Goal: Task Accomplishment & Management: Manage account settings

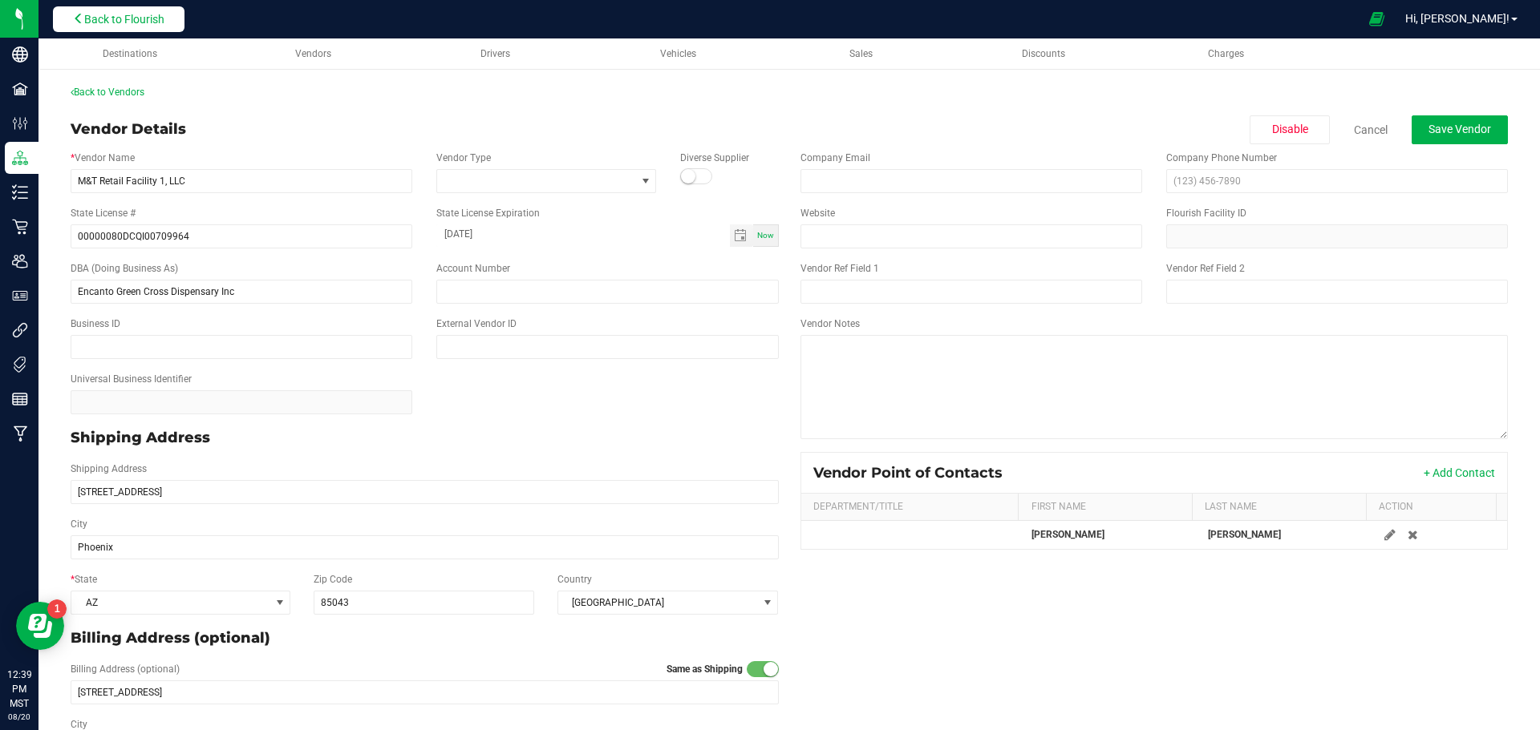
click at [116, 22] on span "Back to Flourish" at bounding box center [124, 19] width 80 height 13
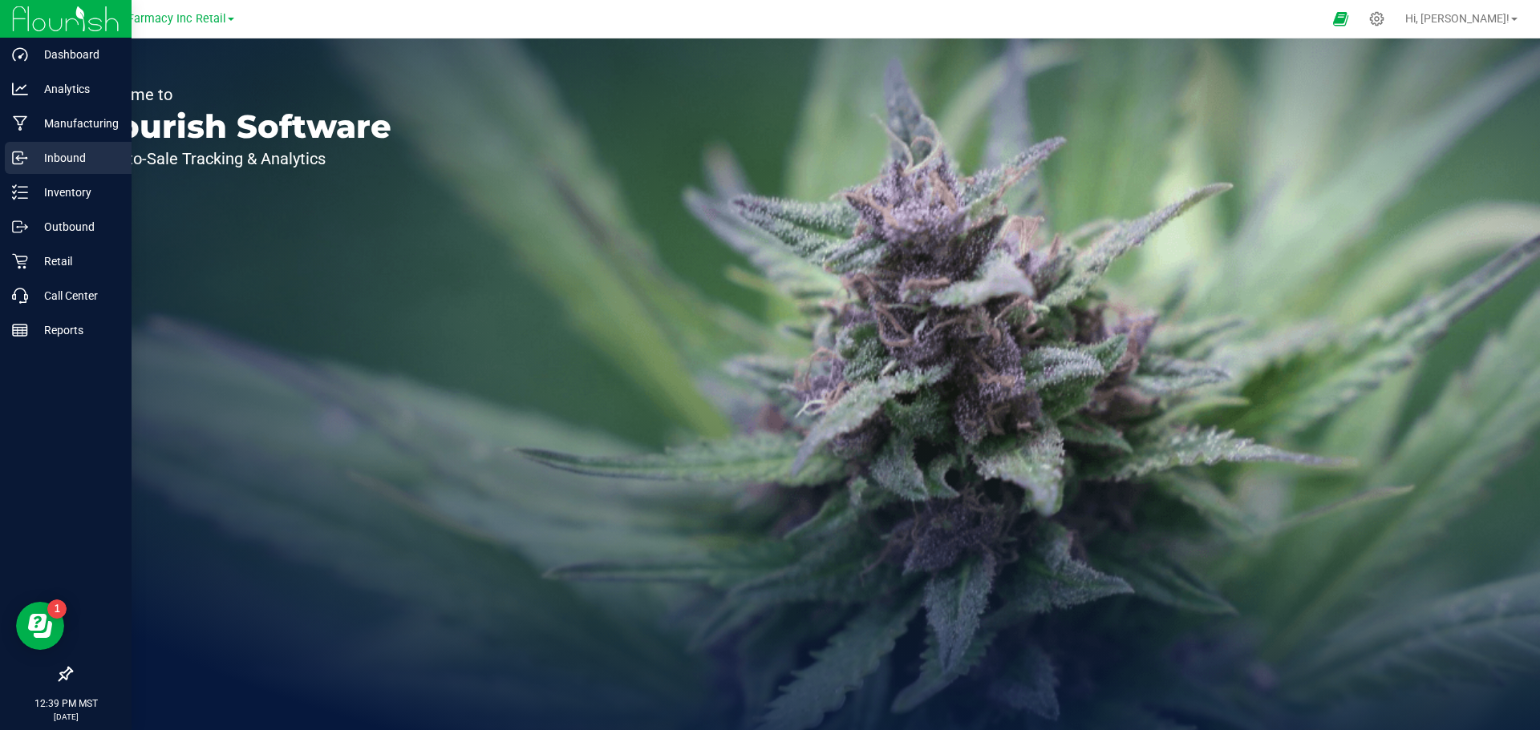
click at [1, 156] on link "Inbound" at bounding box center [66, 159] width 132 height 34
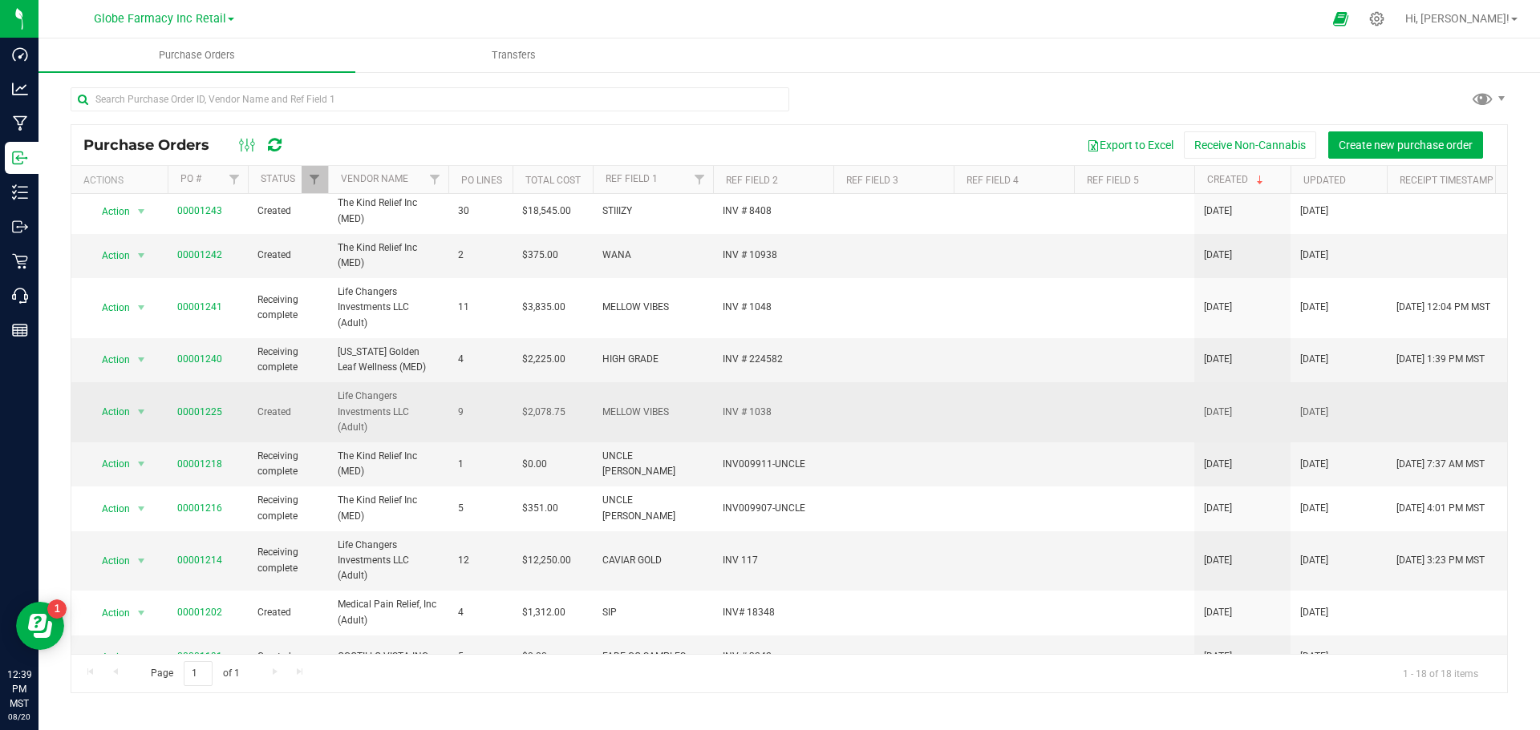
scroll to position [404, 0]
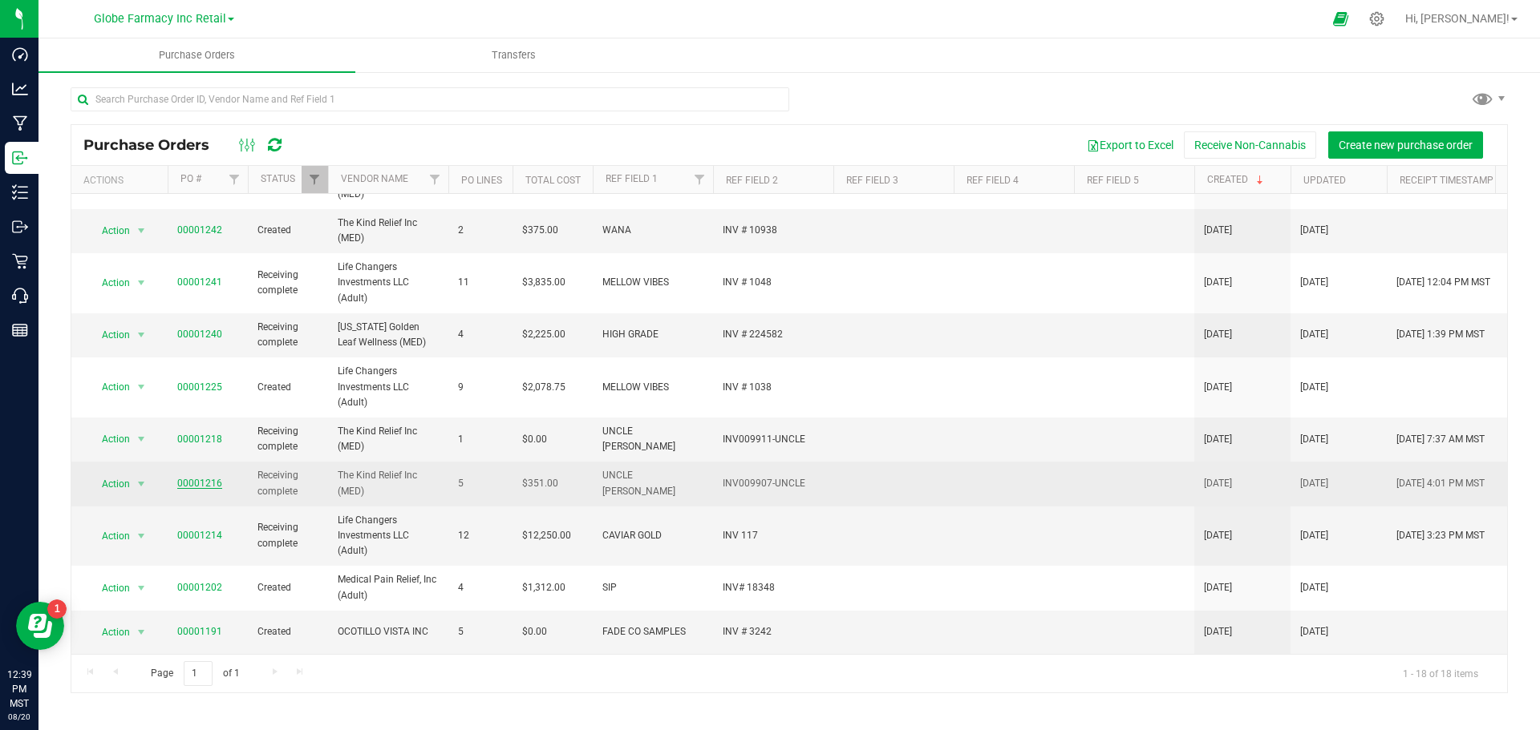
click at [183, 478] on link "00001216" at bounding box center [199, 483] width 45 height 11
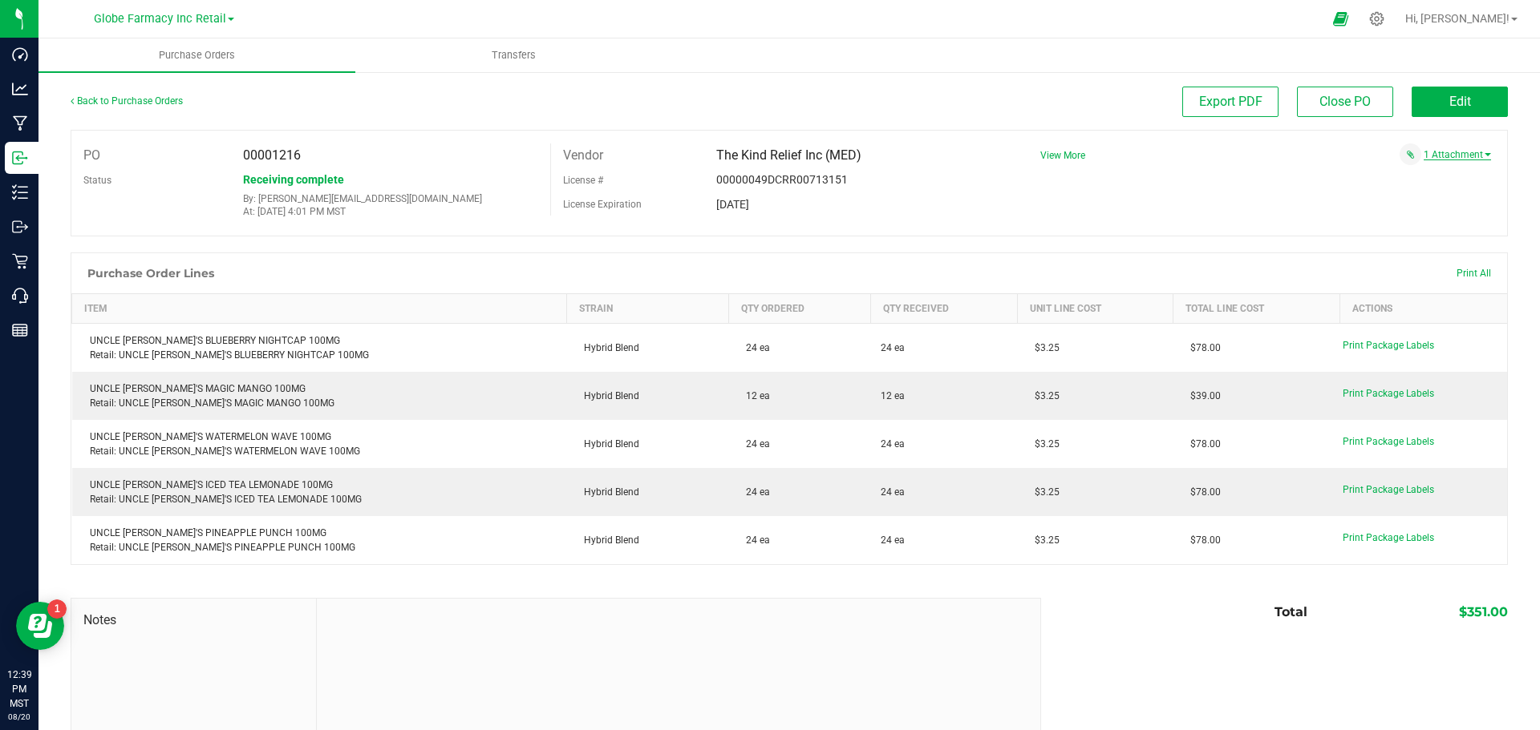
click at [1447, 152] on link "1 Attachment" at bounding box center [1456, 154] width 67 height 11
click at [1382, 172] on span "uncle [PERSON_NAME] # 9907 08072025.pdf" at bounding box center [1377, 175] width 176 height 10
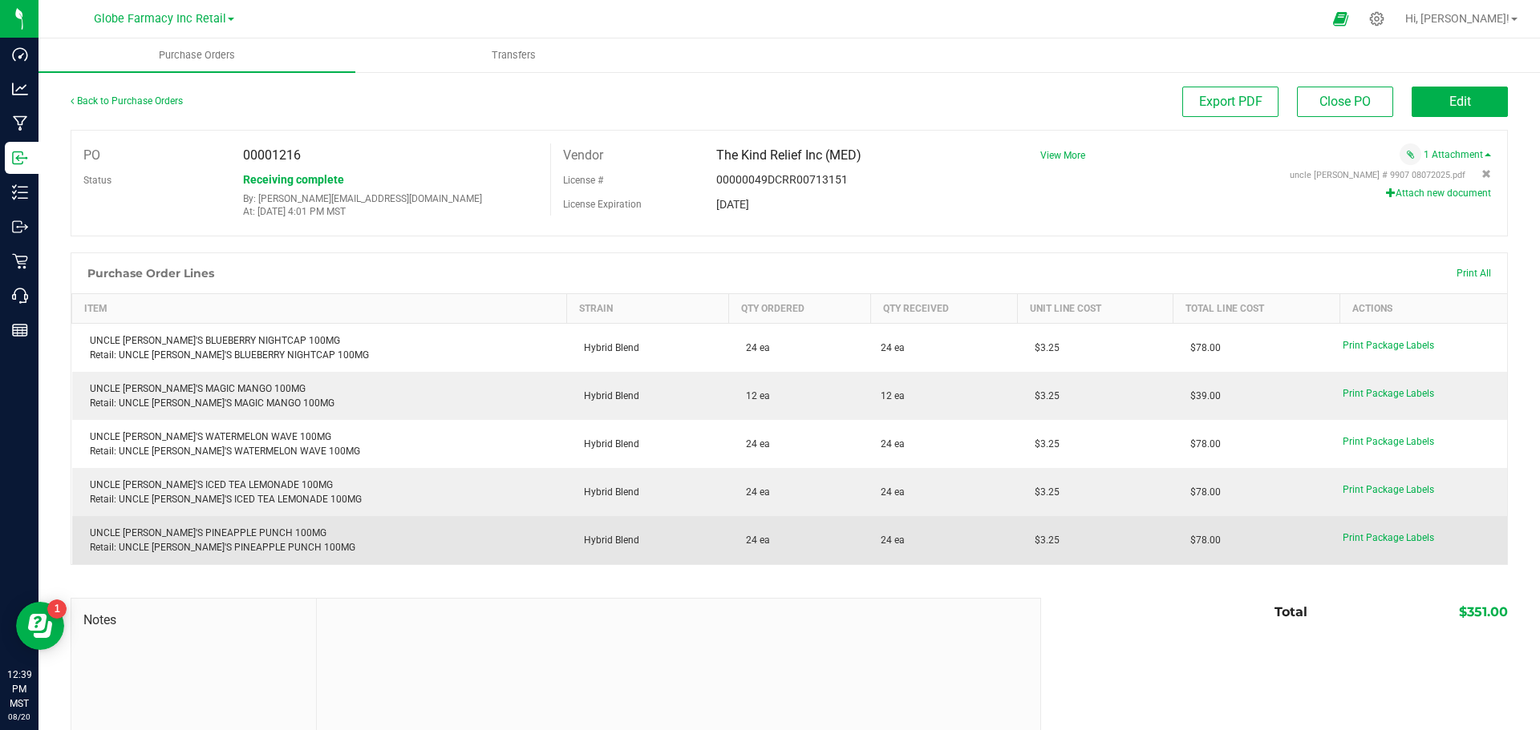
click at [764, 534] on td "24 ea" at bounding box center [799, 540] width 143 height 48
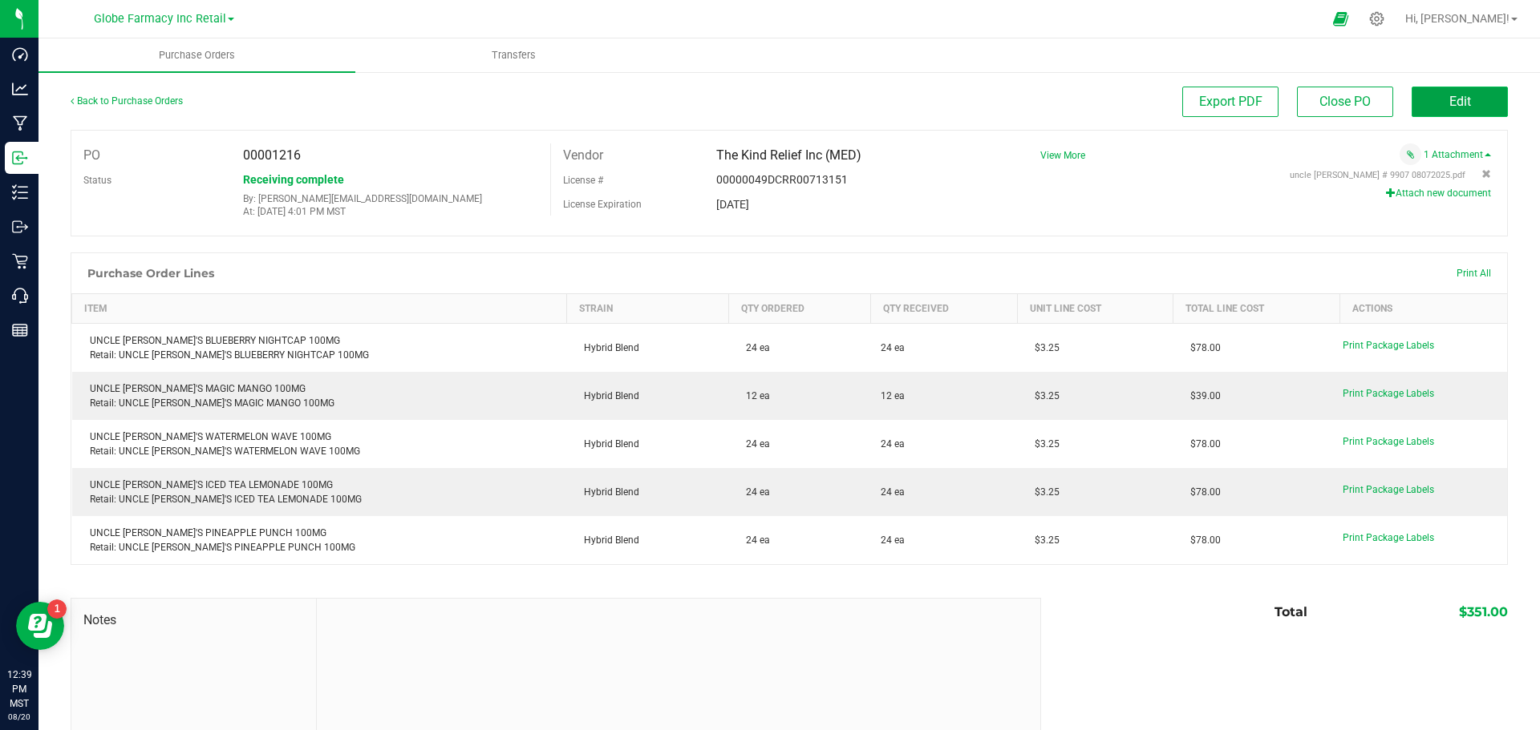
click at [1449, 103] on span "Edit" at bounding box center [1460, 101] width 22 height 15
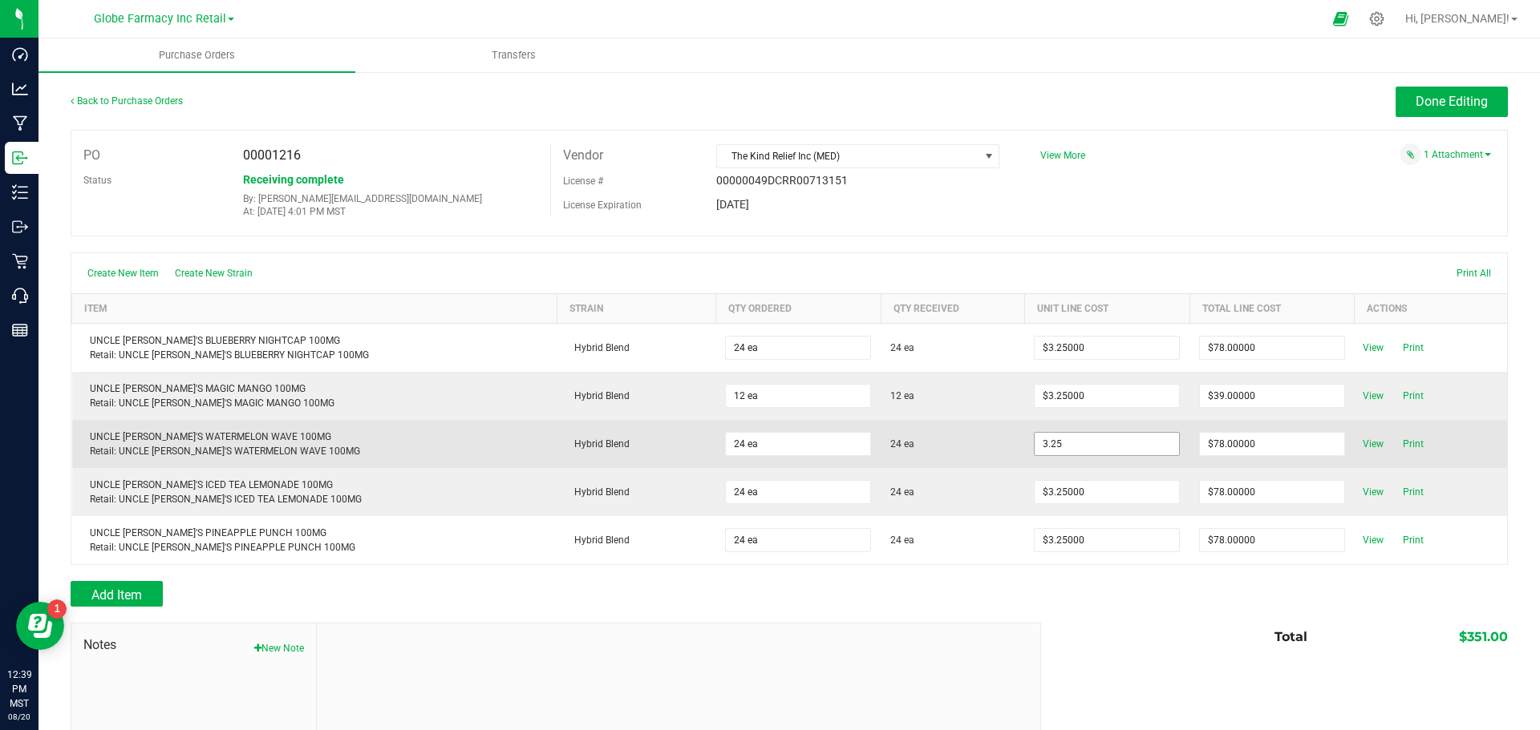
click at [1054, 440] on input "3.25" at bounding box center [1106, 444] width 144 height 22
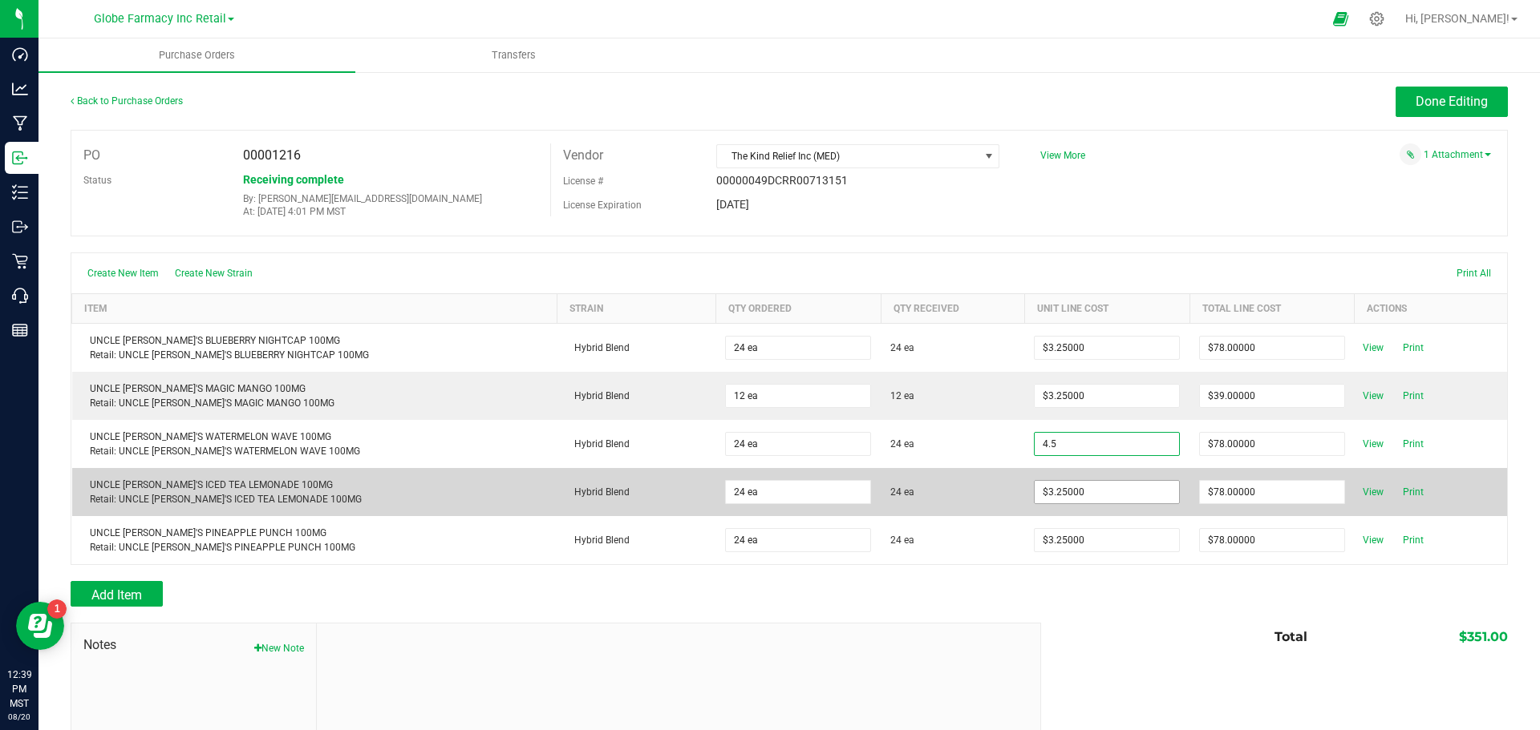
type input "$4.50000"
click at [1083, 504] on body "Dashboard Analytics Manufacturing Inbound Inventory Outbound Retail Call Center…" at bounding box center [770, 365] width 1540 height 730
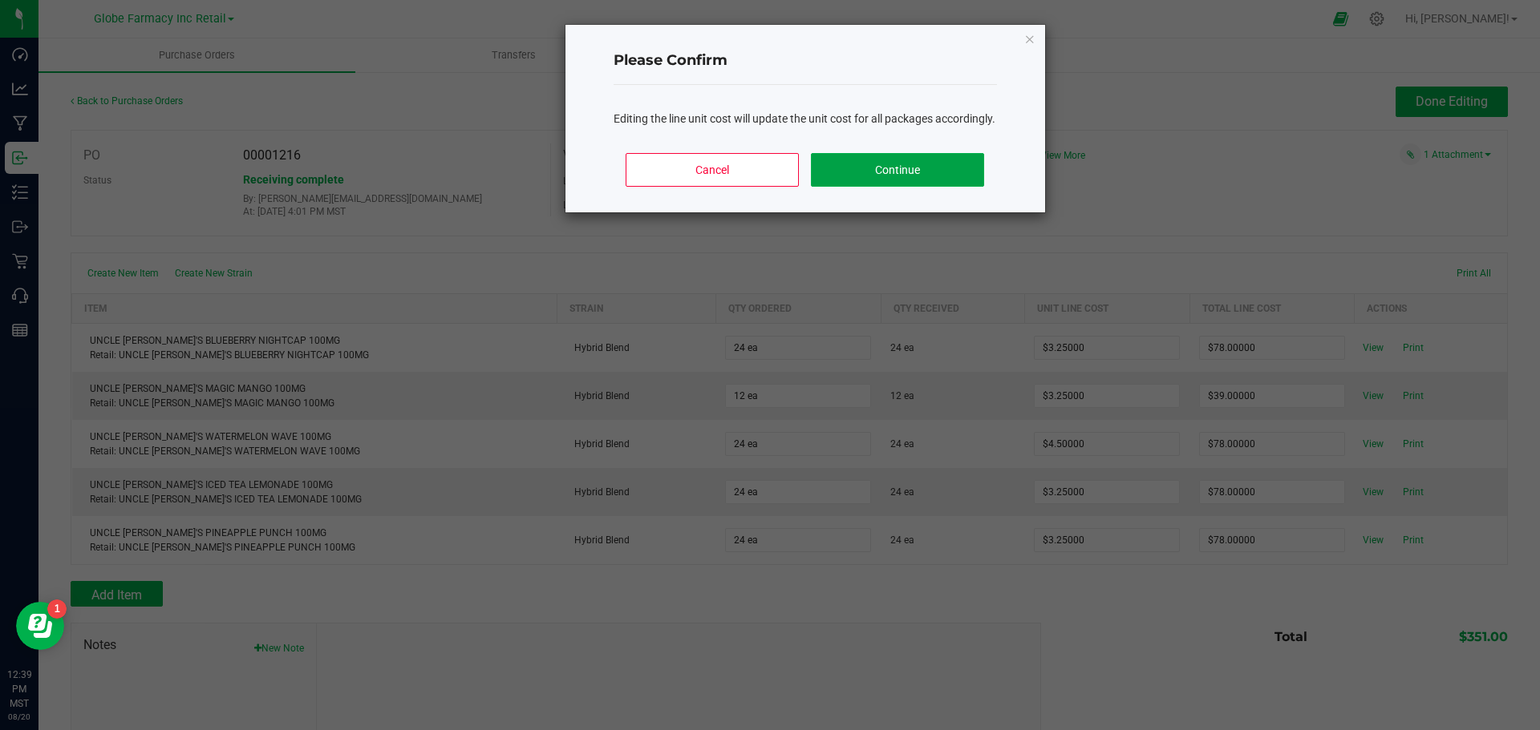
drag, startPoint x: 892, startPoint y: 188, endPoint x: 905, endPoint y: 210, distance: 25.9
click at [891, 187] on button "Continue" at bounding box center [897, 170] width 172 height 34
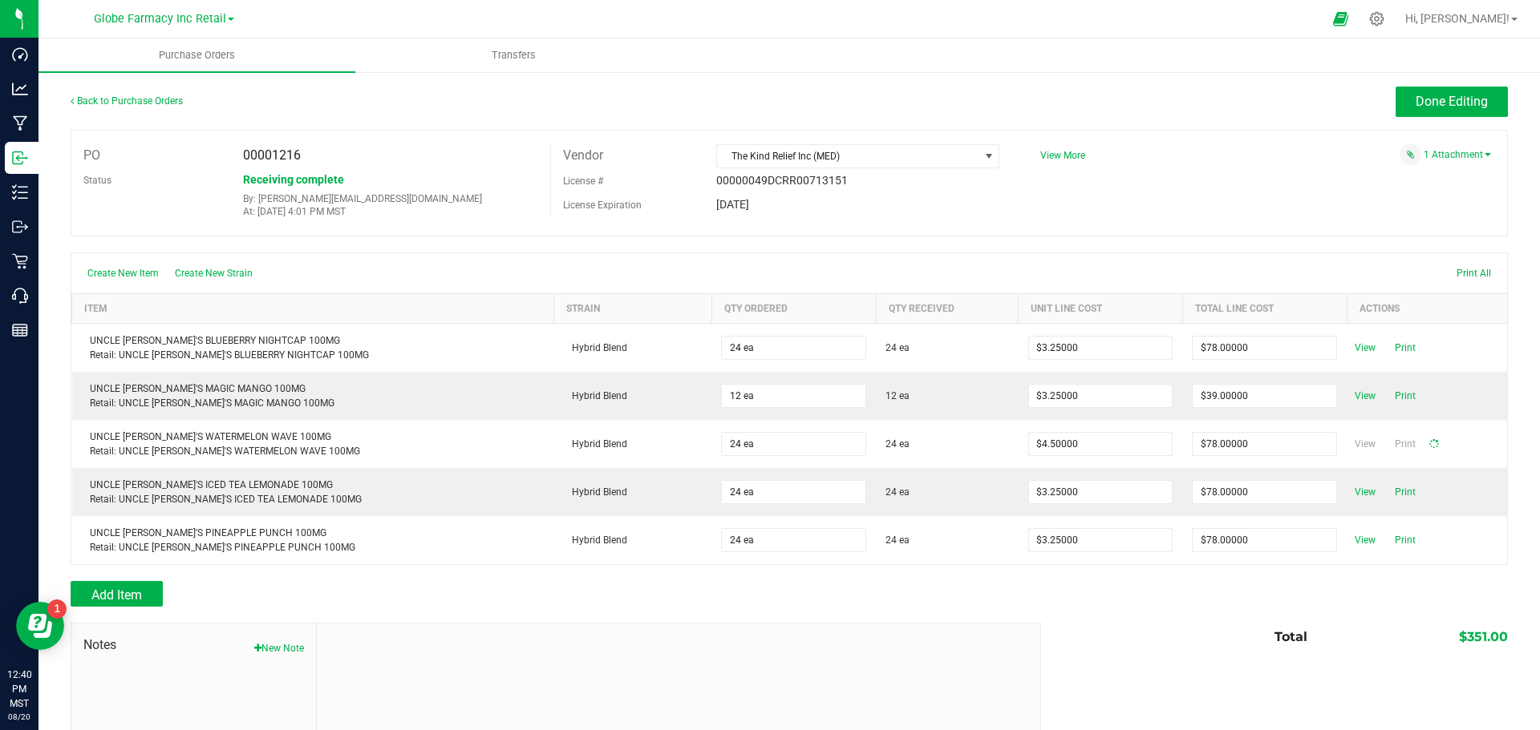
type input "24"
type input "$108.00000"
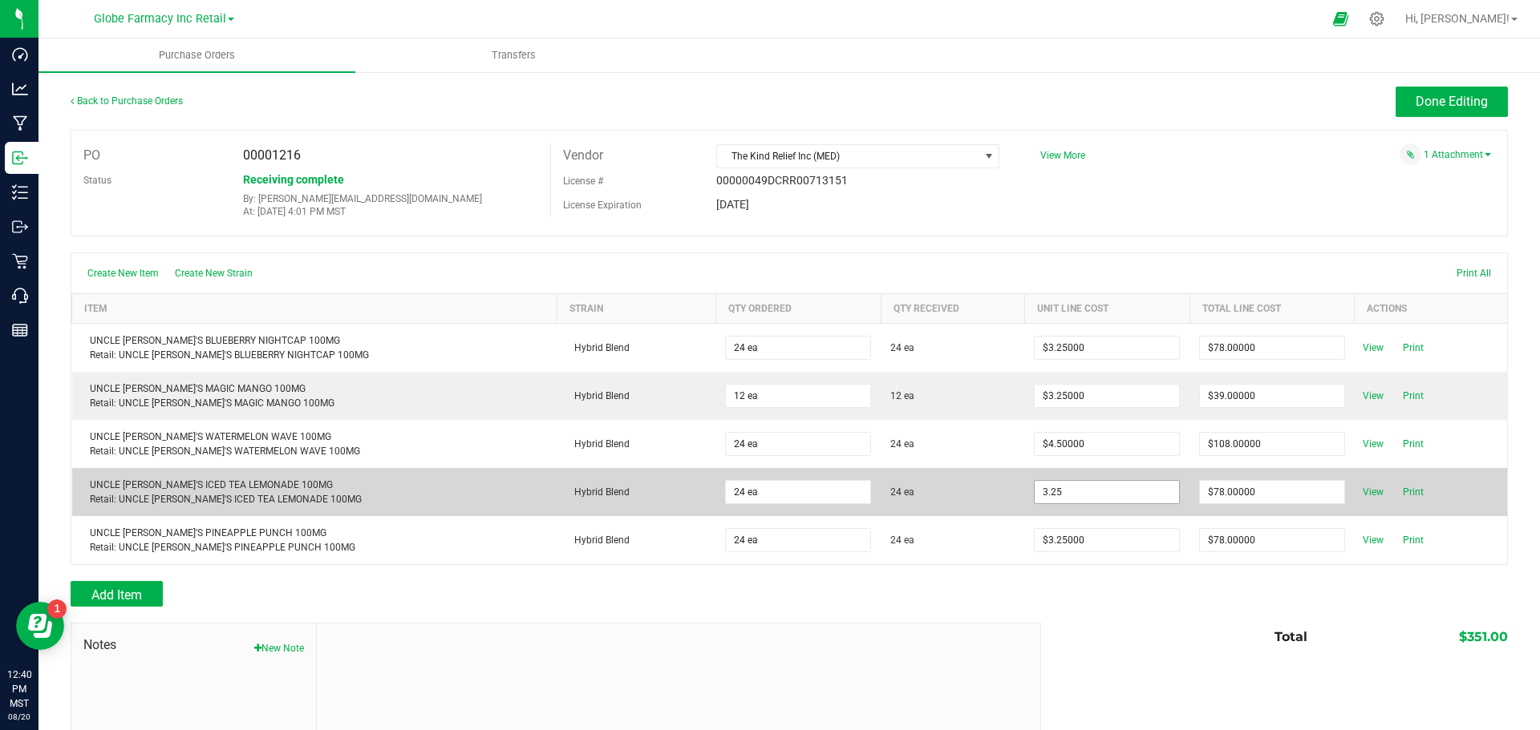
click at [1068, 495] on input "3.25" at bounding box center [1106, 492] width 144 height 22
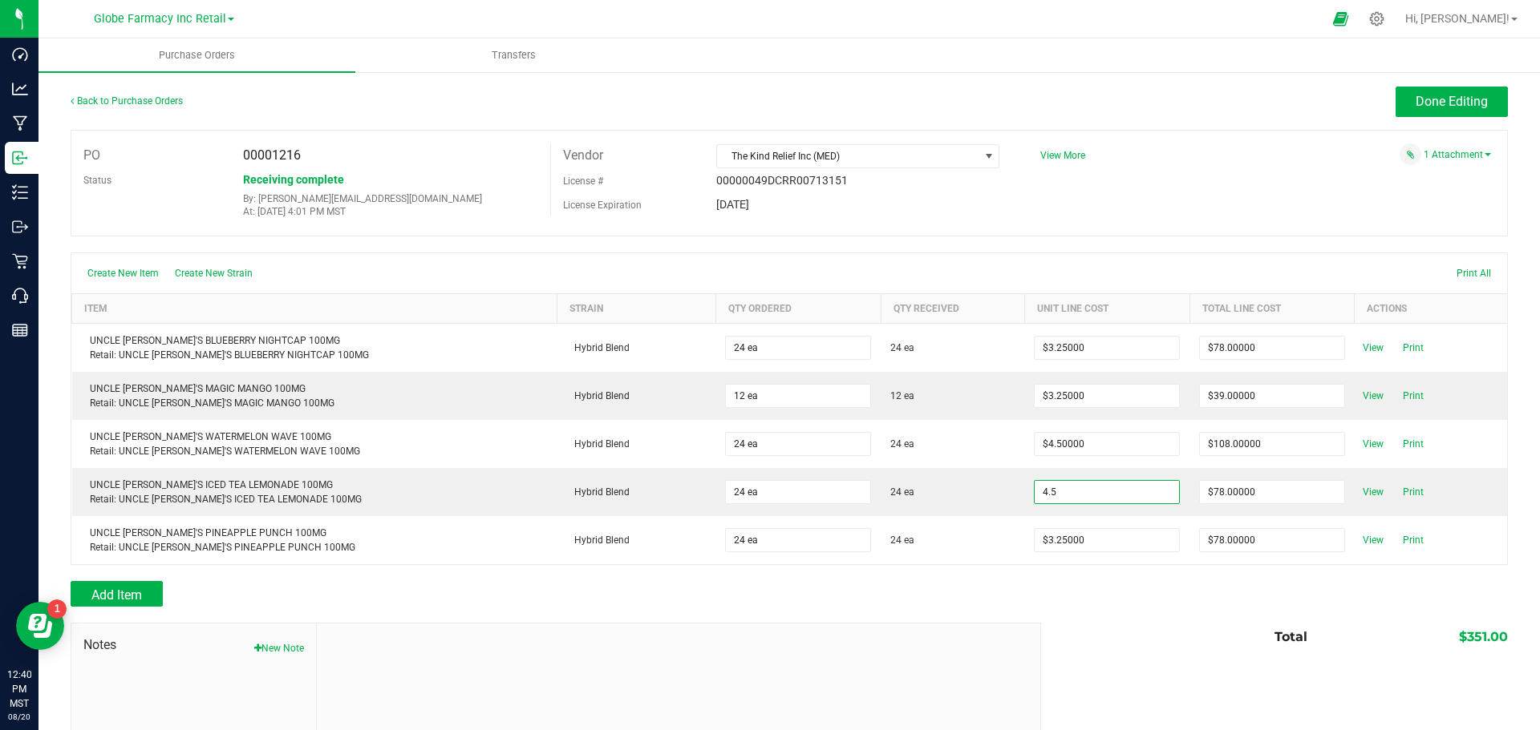
type input "$4.50000"
click at [1066, 633] on body "Dashboard Analytics Manufacturing Inbound Inventory Outbound Retail Call Center…" at bounding box center [770, 365] width 1540 height 730
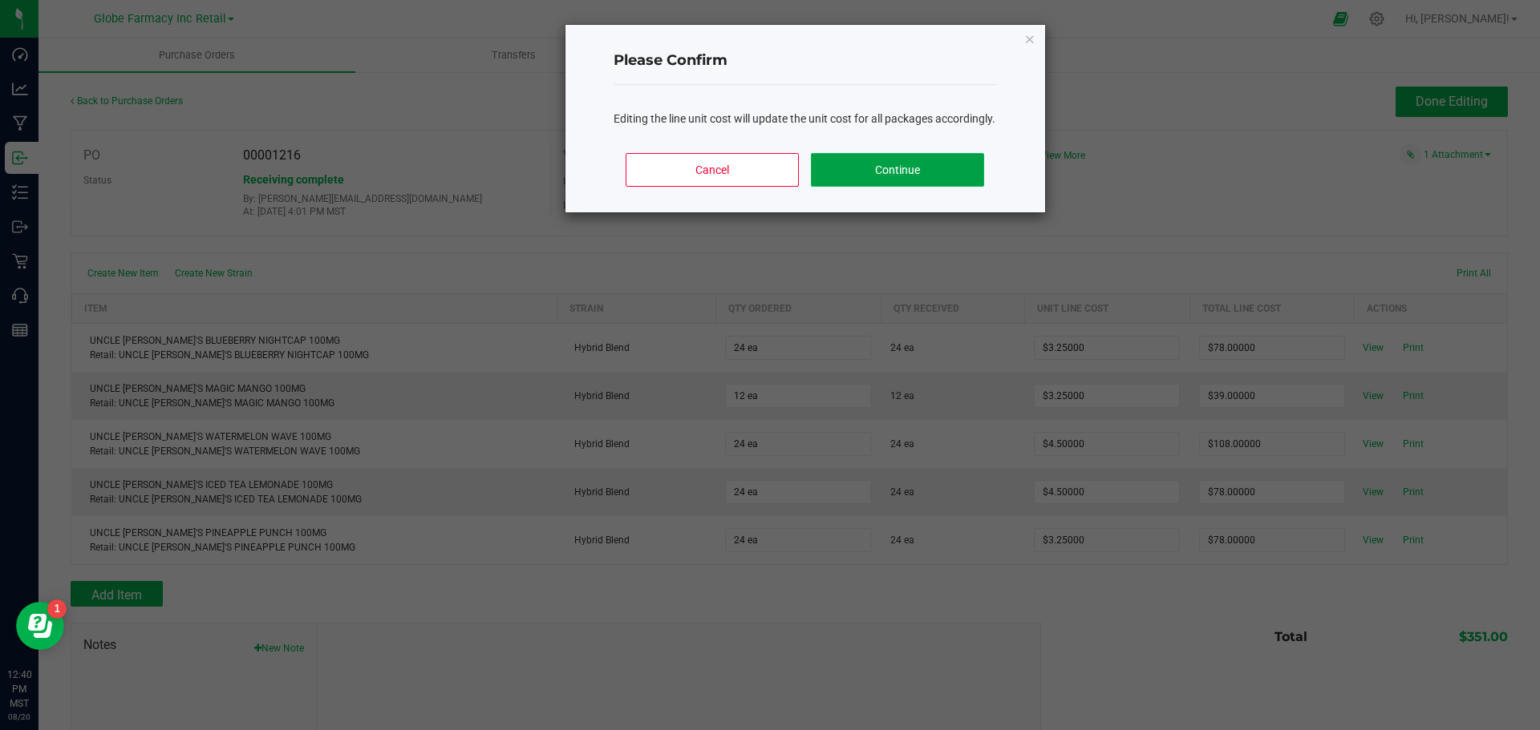
click at [937, 187] on button "Continue" at bounding box center [897, 170] width 172 height 34
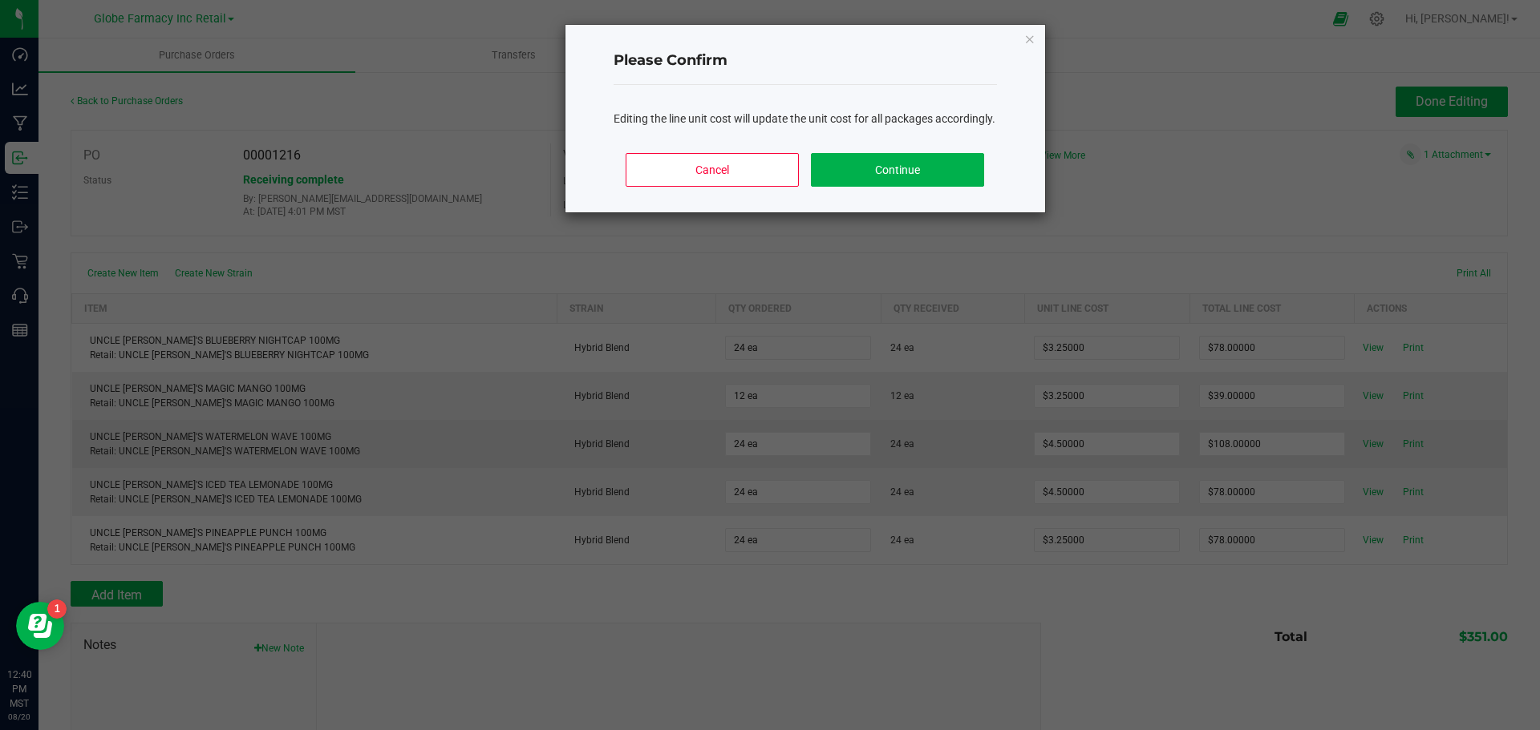
type input "24"
type input "$108.00000"
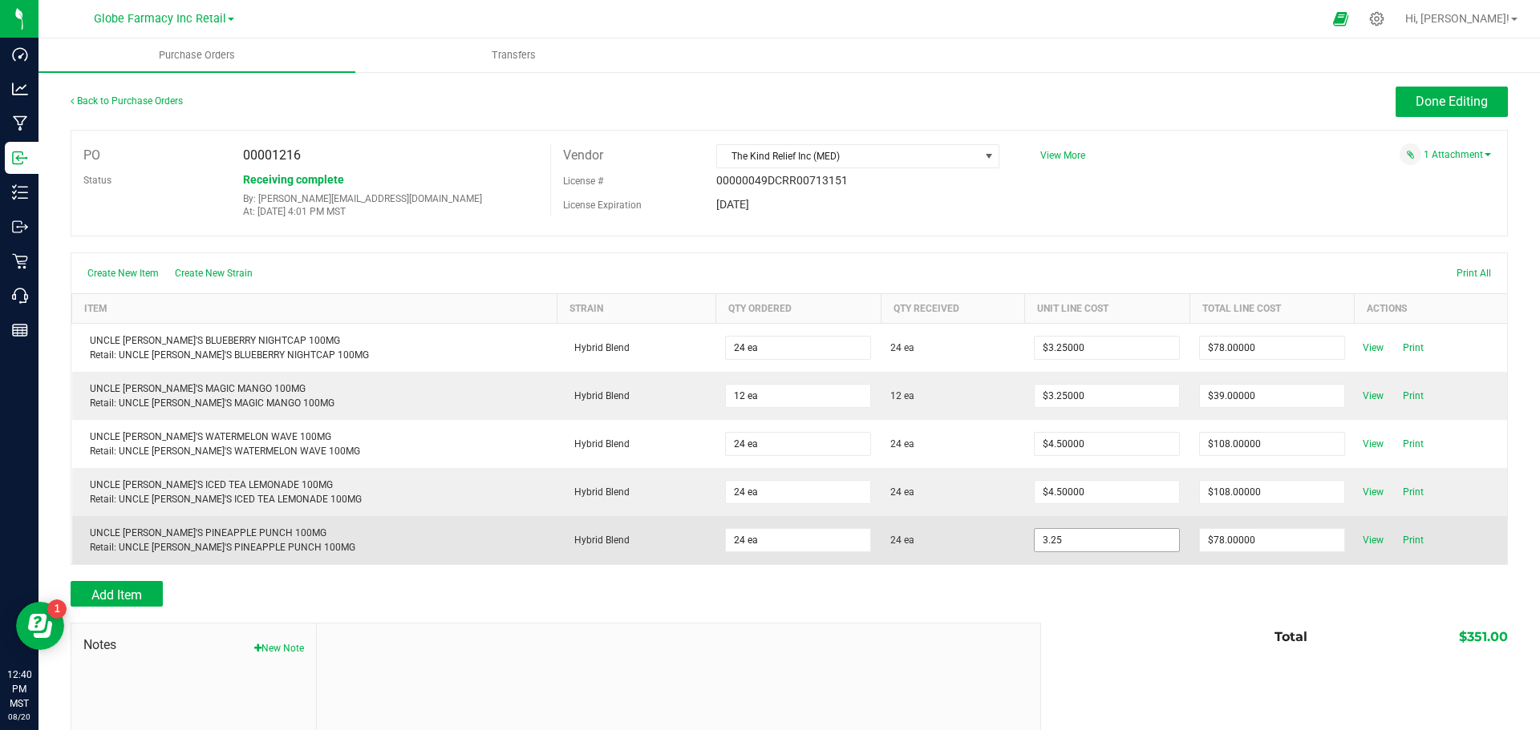
click at [1072, 540] on input "3.25" at bounding box center [1106, 540] width 144 height 22
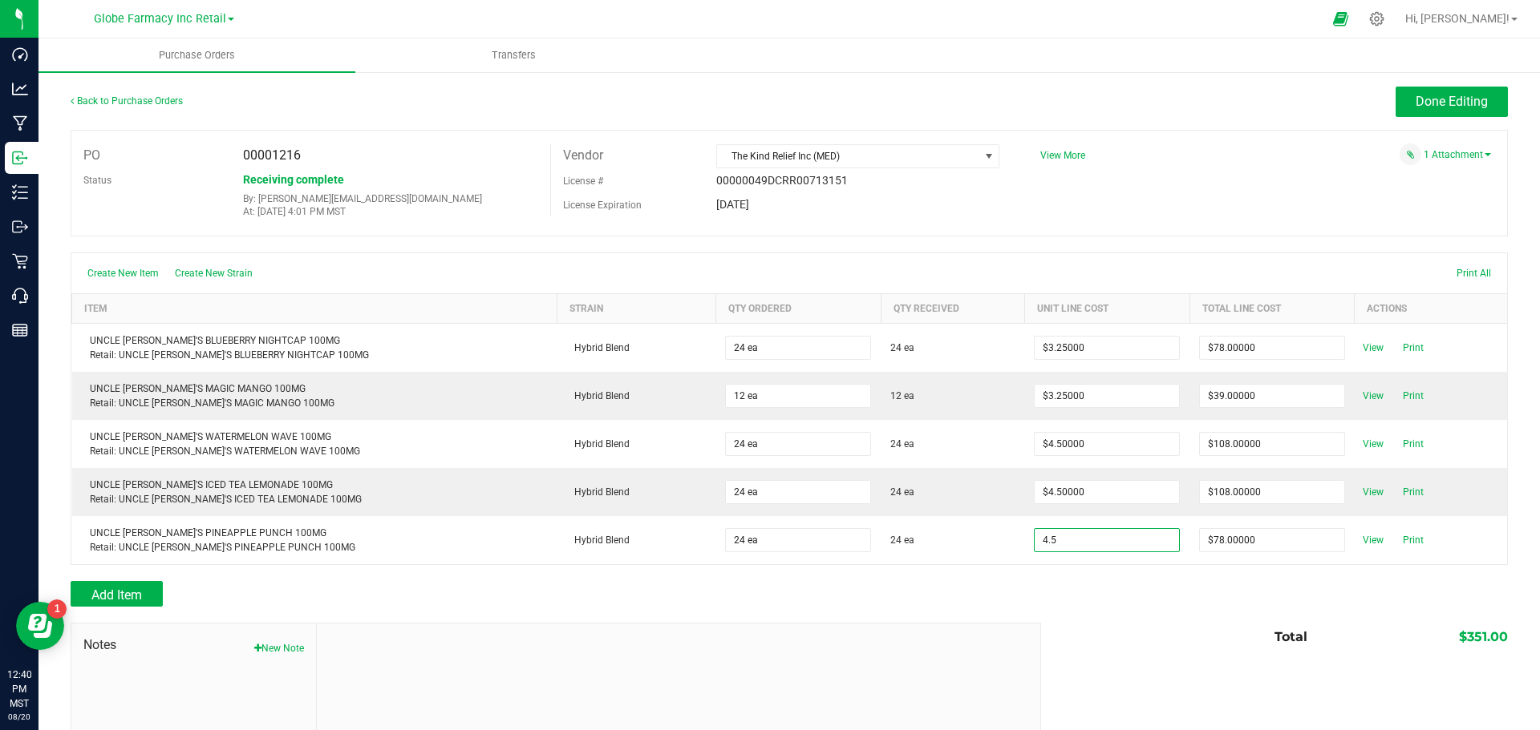
type input "$4.50000"
click at [1117, 687] on body "Dashboard Analytics Manufacturing Inbound Inventory Outbound Retail Call Center…" at bounding box center [770, 365] width 1540 height 730
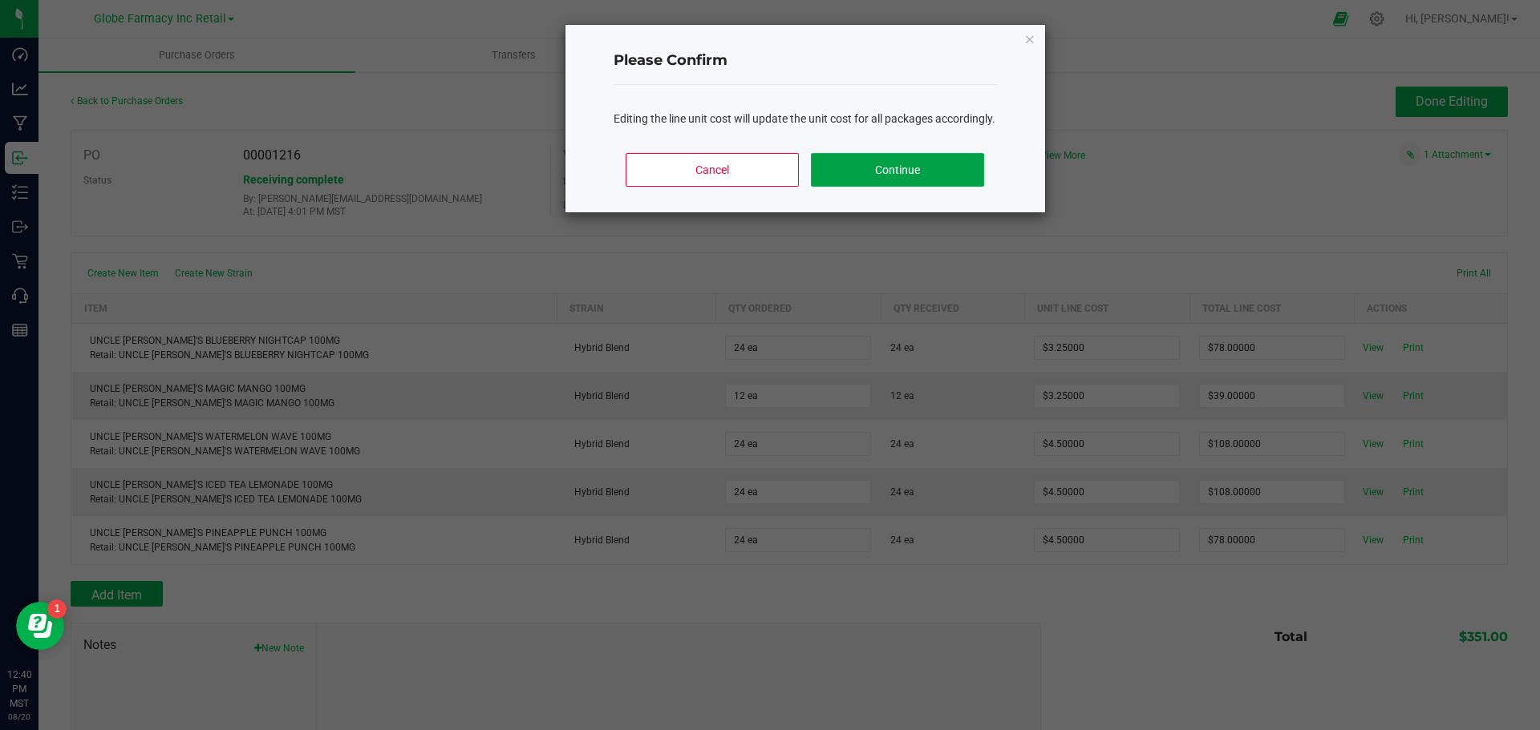
click at [839, 180] on button "Continue" at bounding box center [897, 170] width 172 height 34
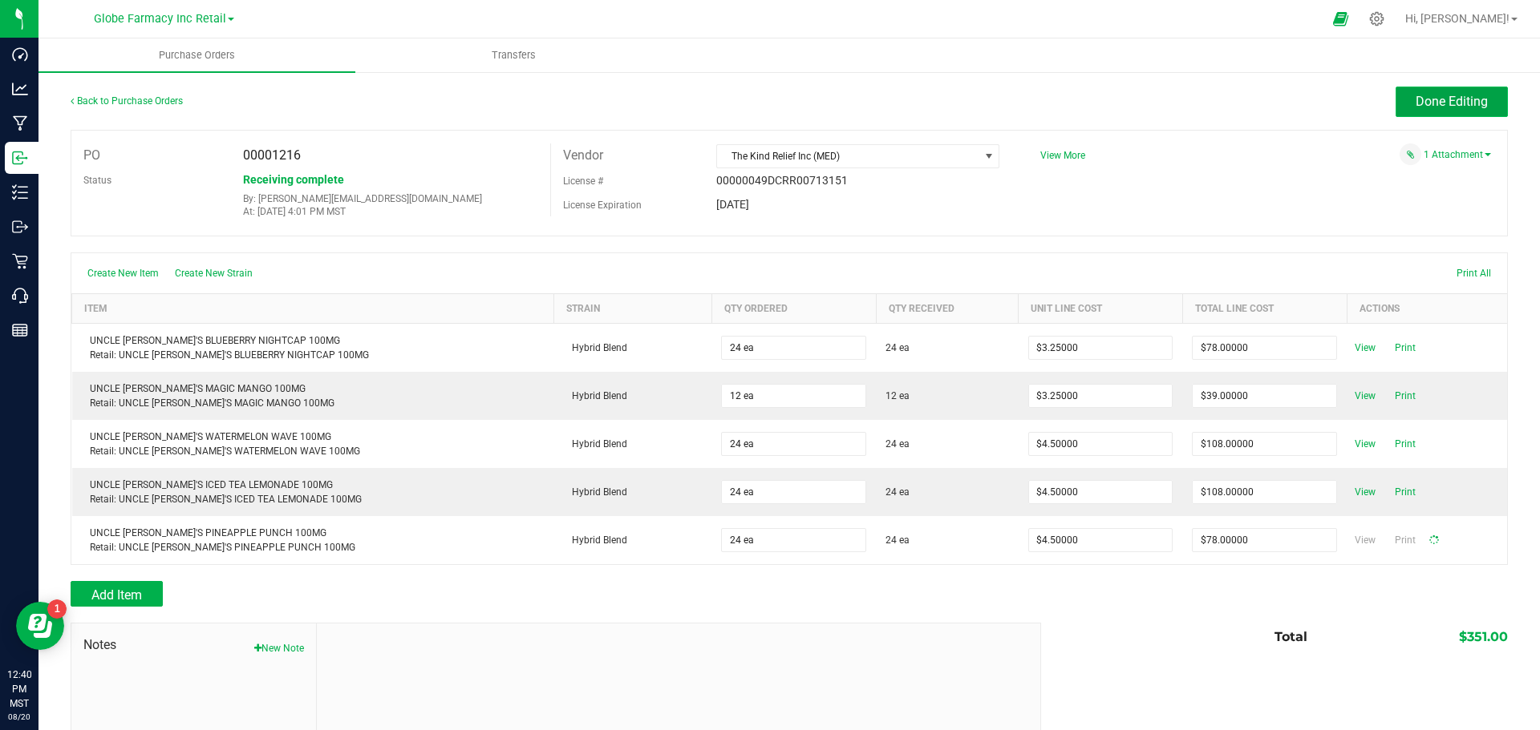
click at [1458, 99] on span "Done Editing" at bounding box center [1451, 101] width 72 height 15
type input "24"
type input "$108.00000"
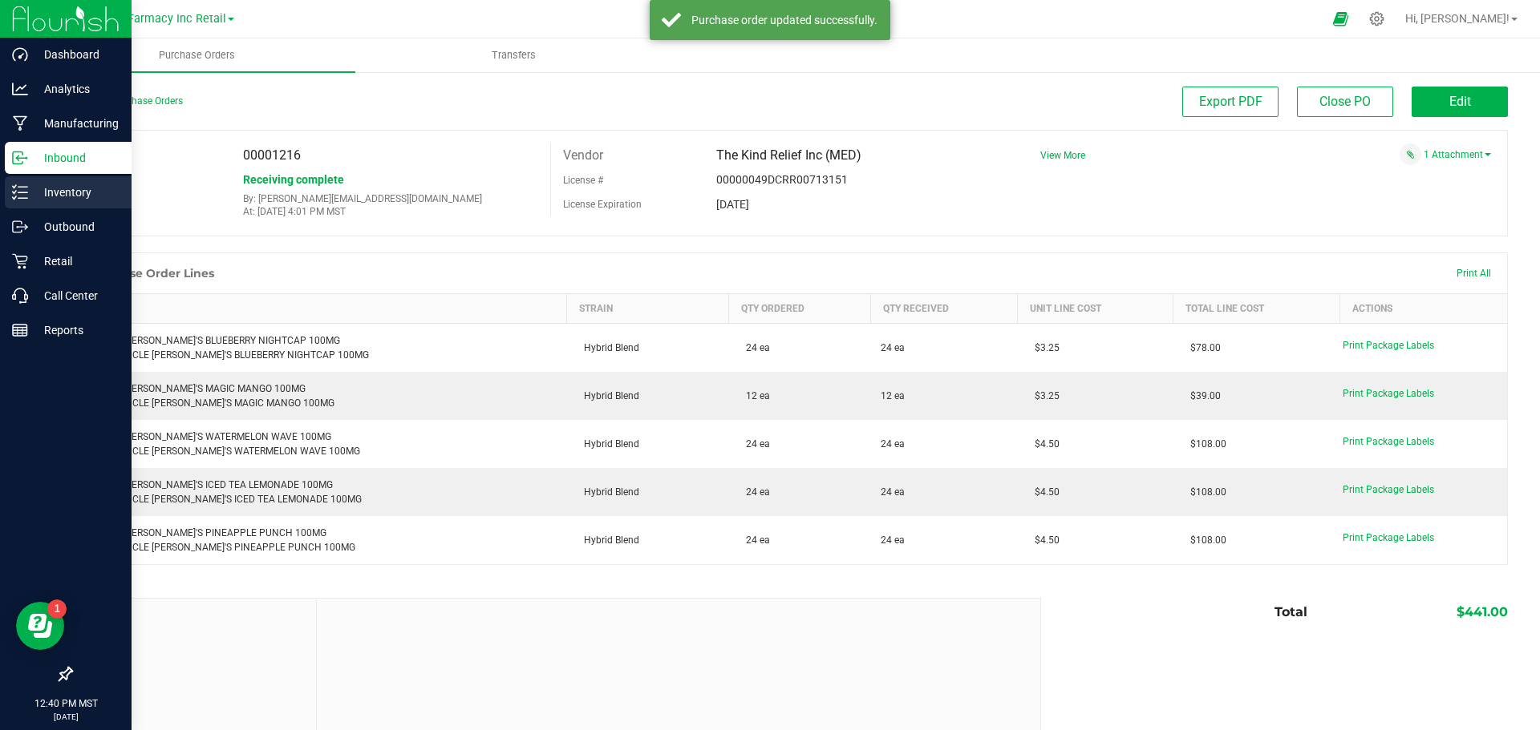
click at [14, 191] on icon at bounding box center [20, 192] width 16 height 16
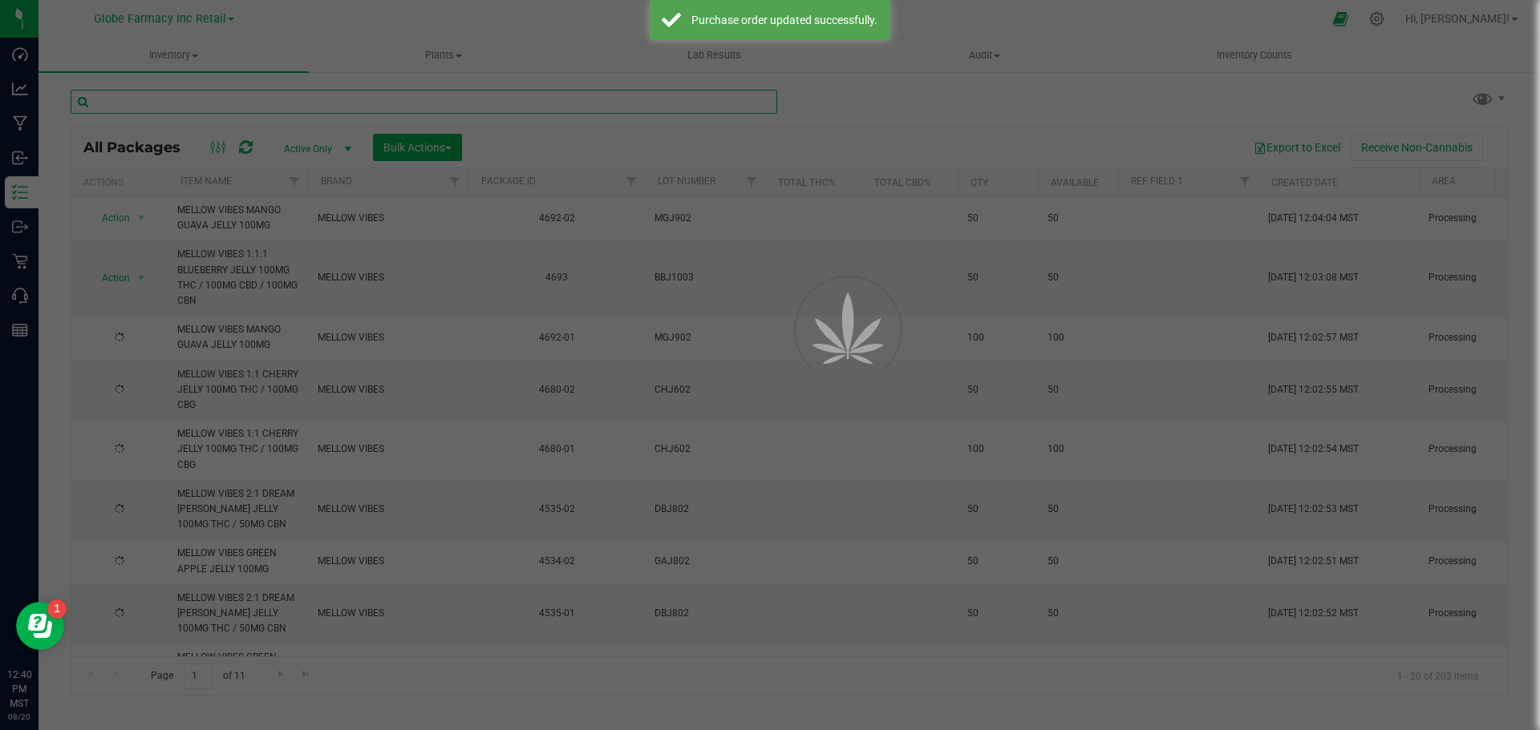
click at [148, 99] on input "text" at bounding box center [424, 102] width 706 height 24
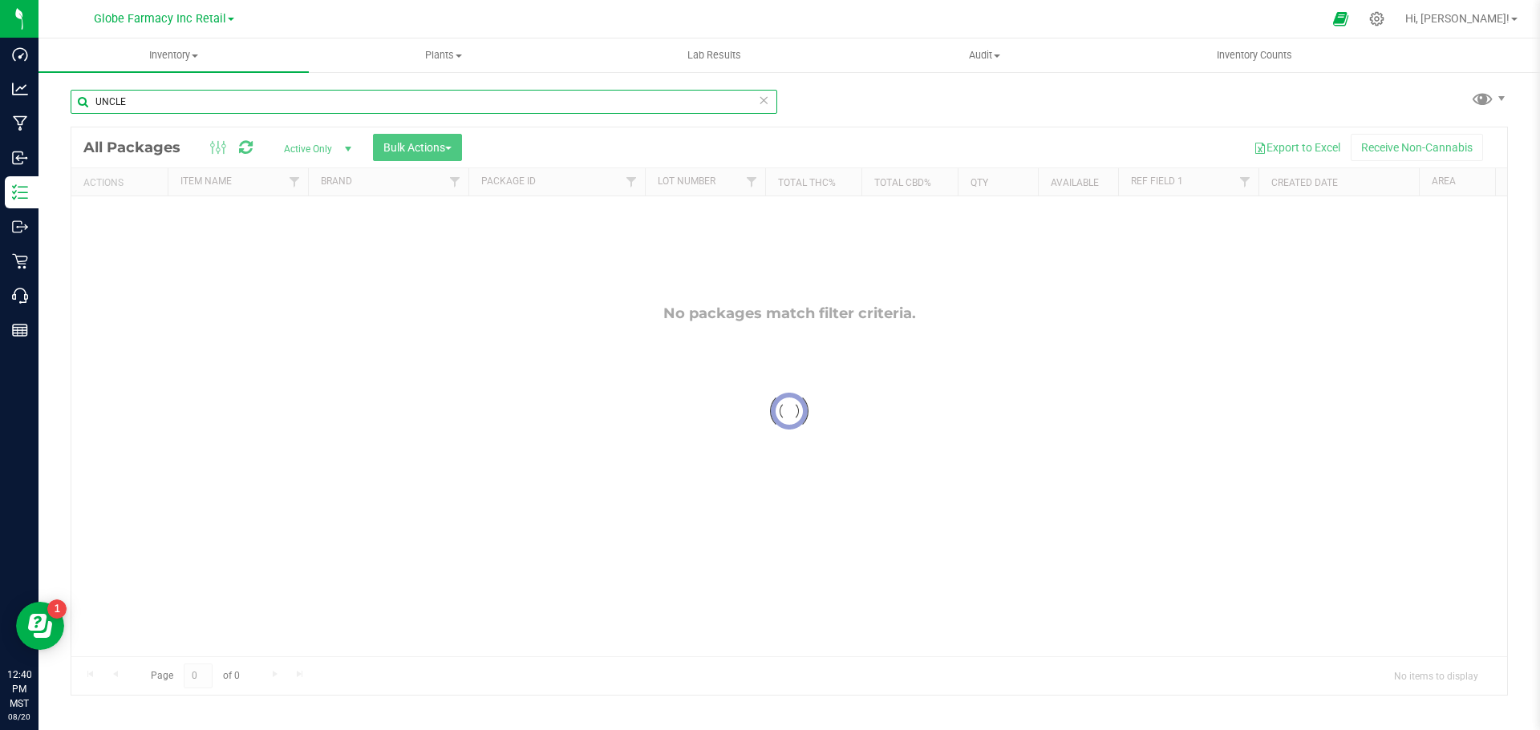
type input "UNCLE"
click at [344, 149] on div at bounding box center [788, 411] width 1435 height 568
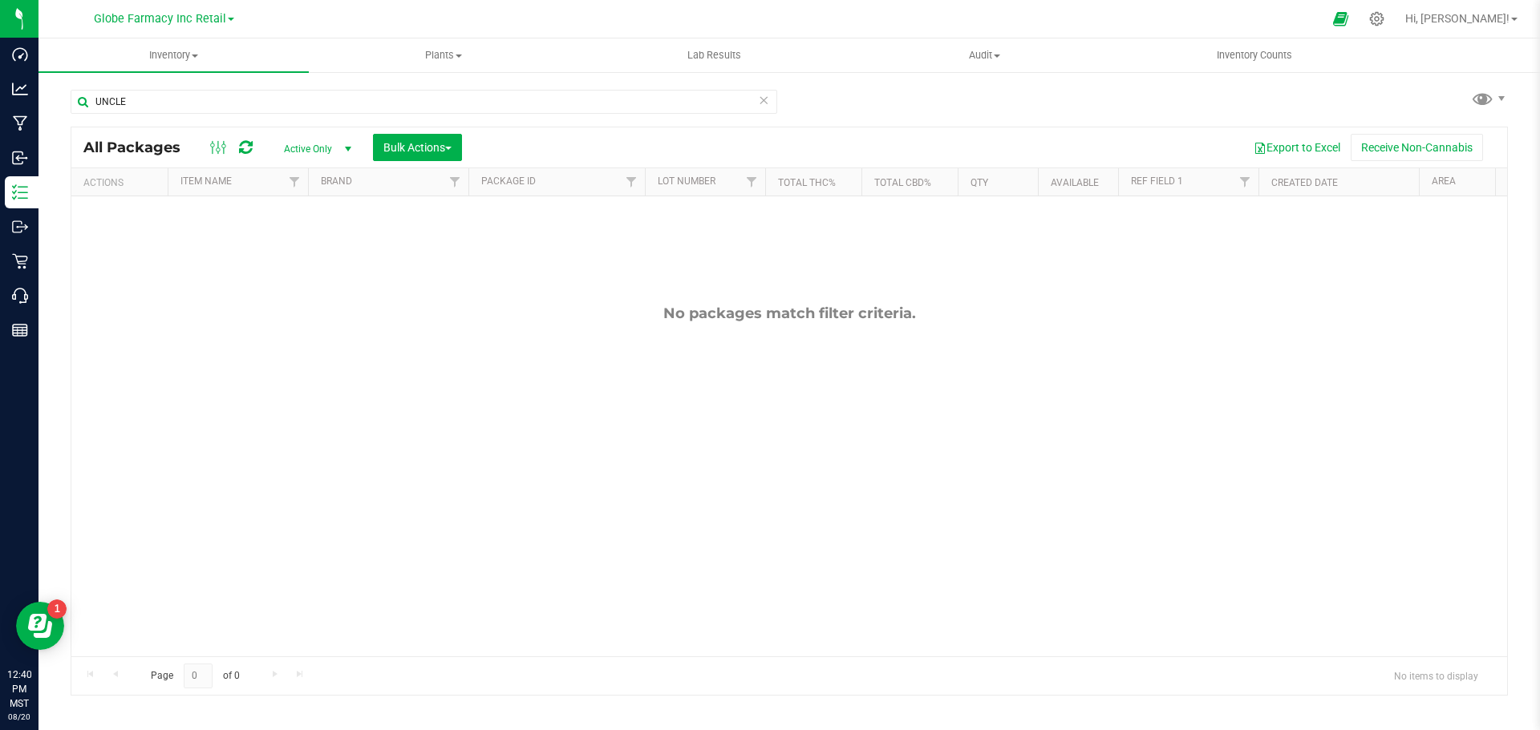
click at [345, 152] on span "select" at bounding box center [348, 149] width 13 height 13
click at [286, 246] on li "All" at bounding box center [313, 246] width 87 height 24
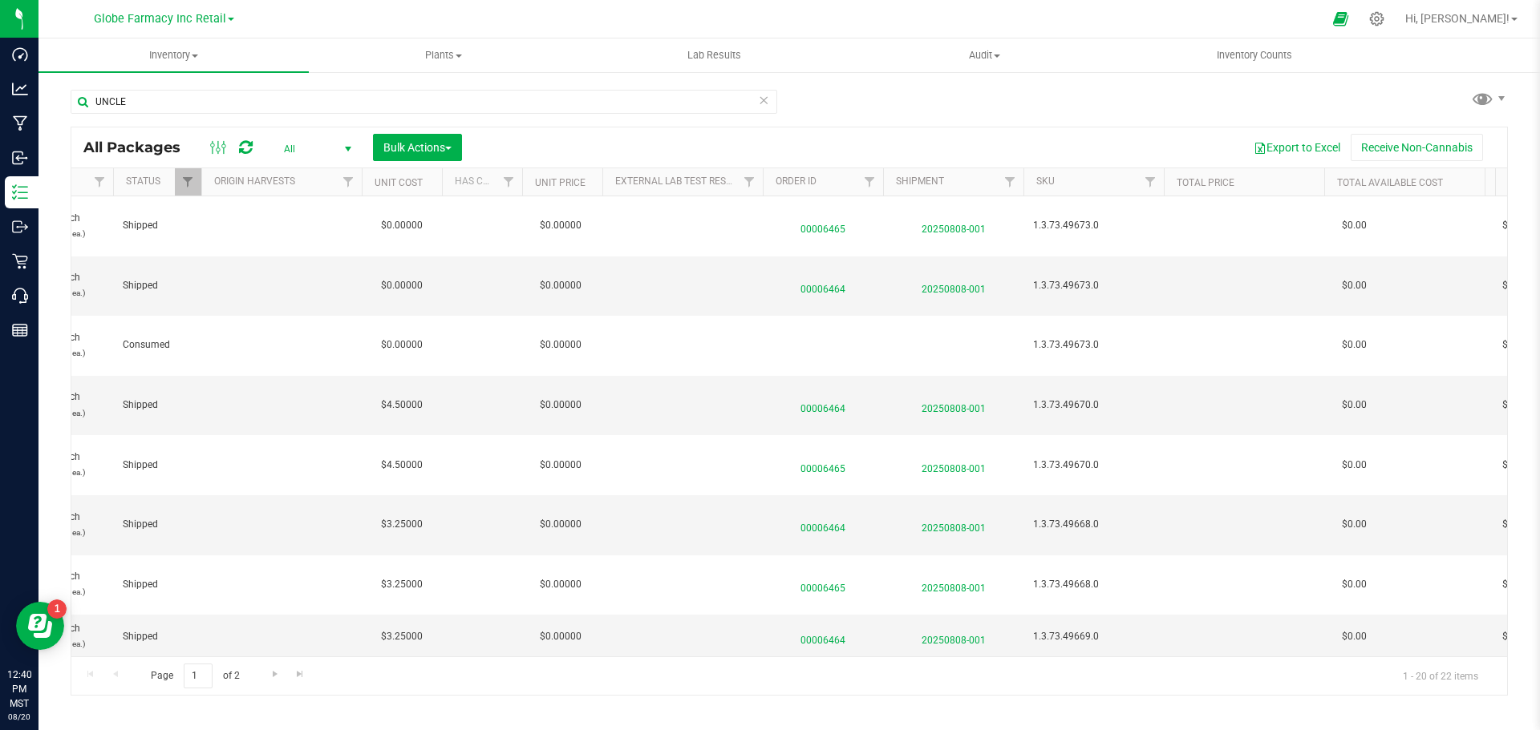
scroll to position [0, 1809]
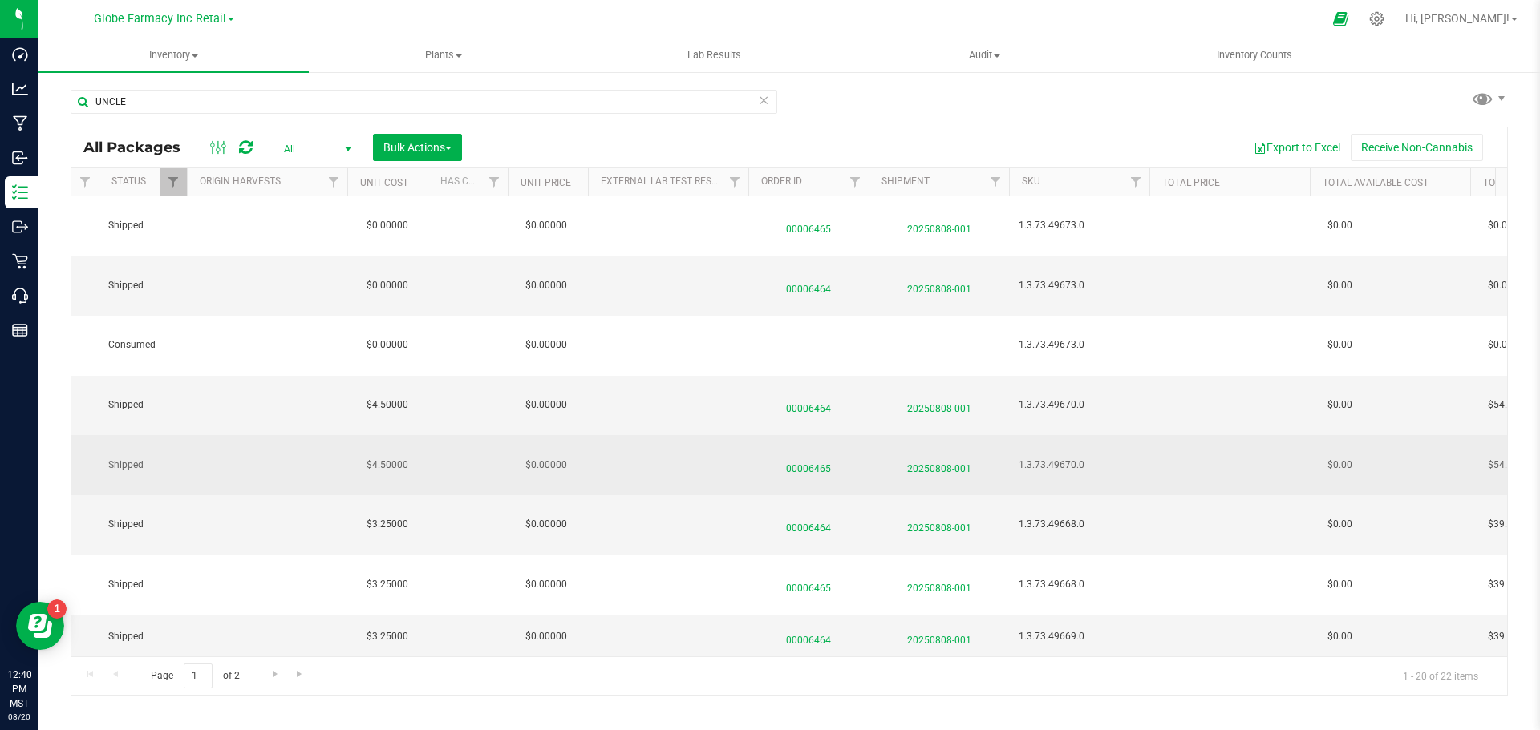
drag, startPoint x: 803, startPoint y: 412, endPoint x: 800, endPoint y: 420, distance: 8.6
click at [802, 454] on span "00006465" at bounding box center [808, 465] width 101 height 23
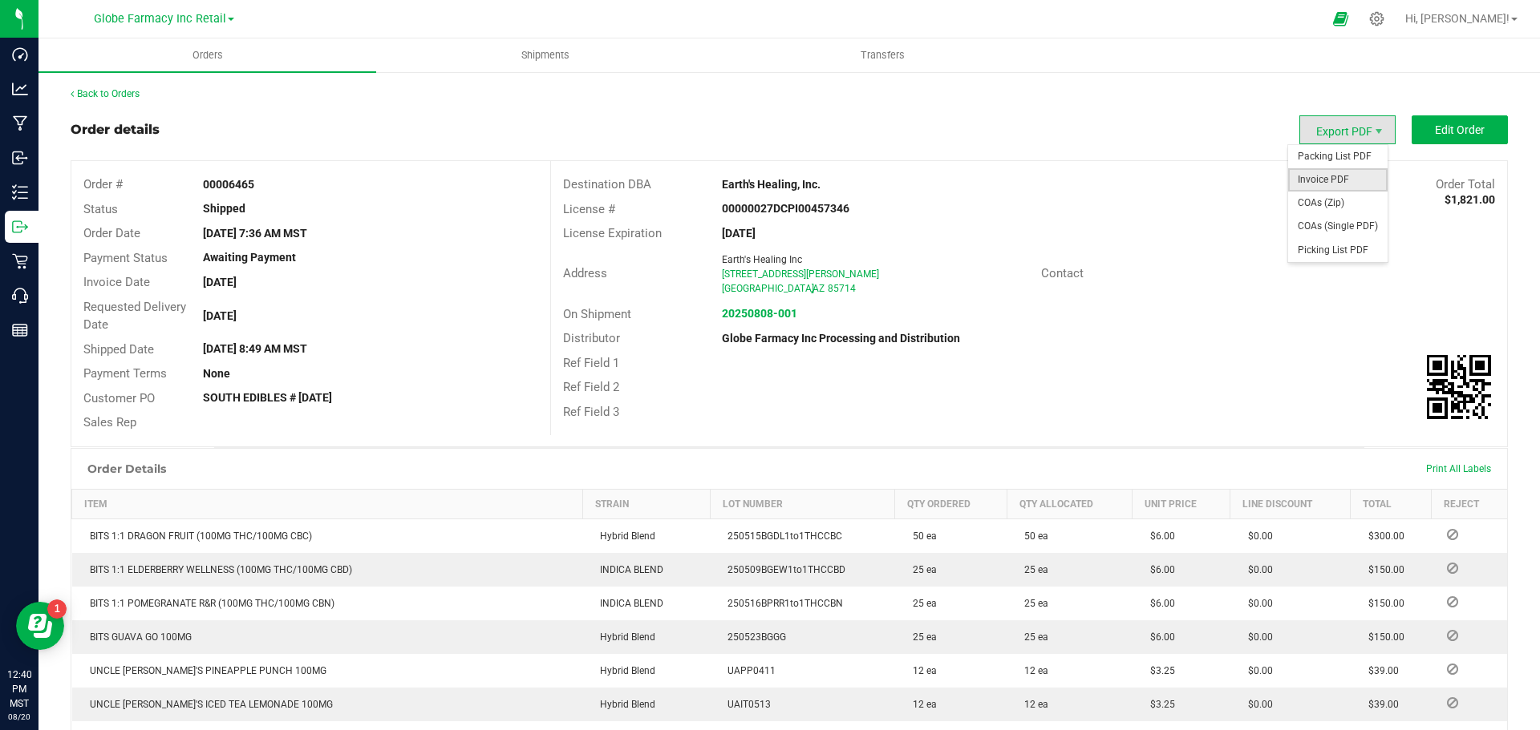
click at [1333, 174] on span "Invoice PDF" at bounding box center [1337, 179] width 99 height 23
click at [119, 98] on link "Back to Orders" at bounding box center [105, 93] width 69 height 11
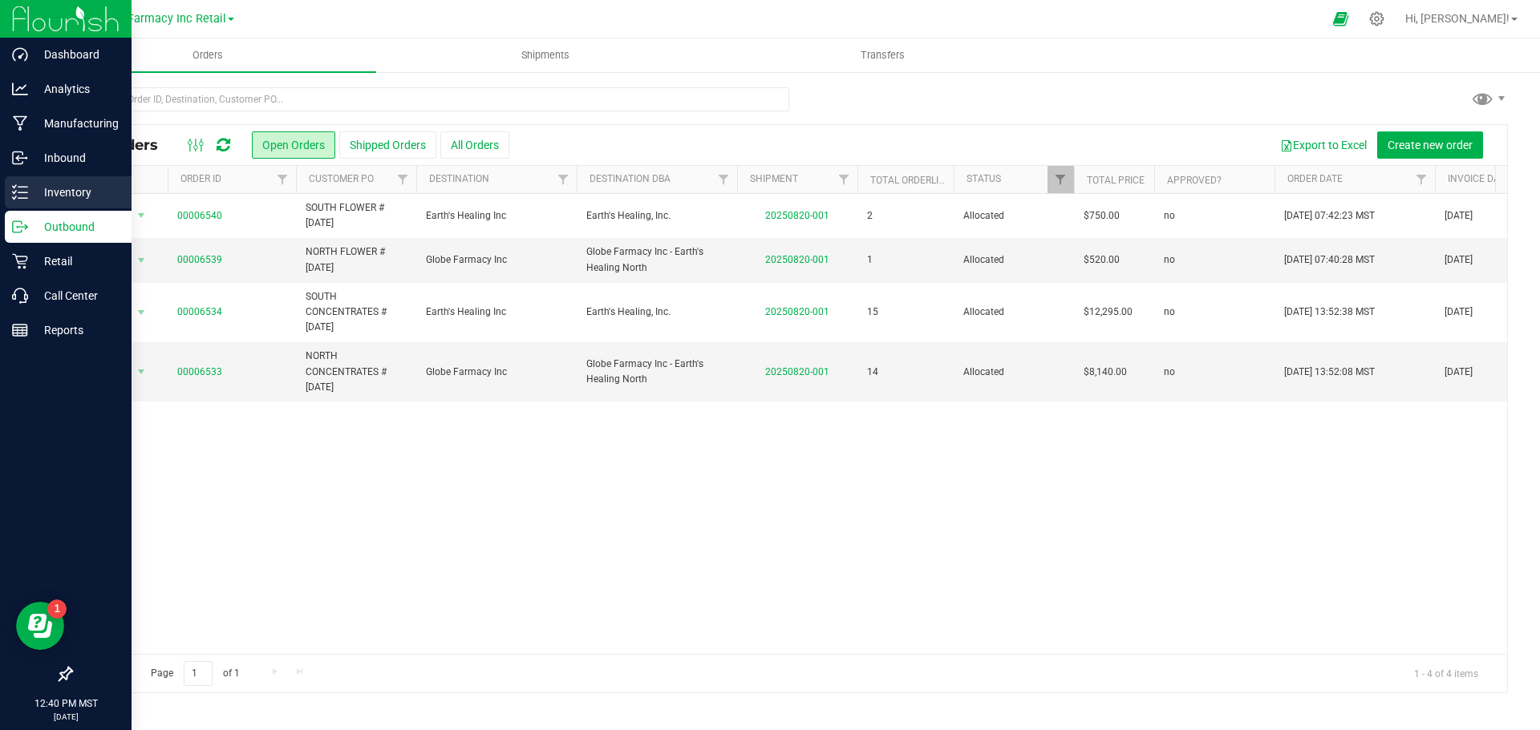
click at [18, 194] on icon at bounding box center [20, 192] width 16 height 16
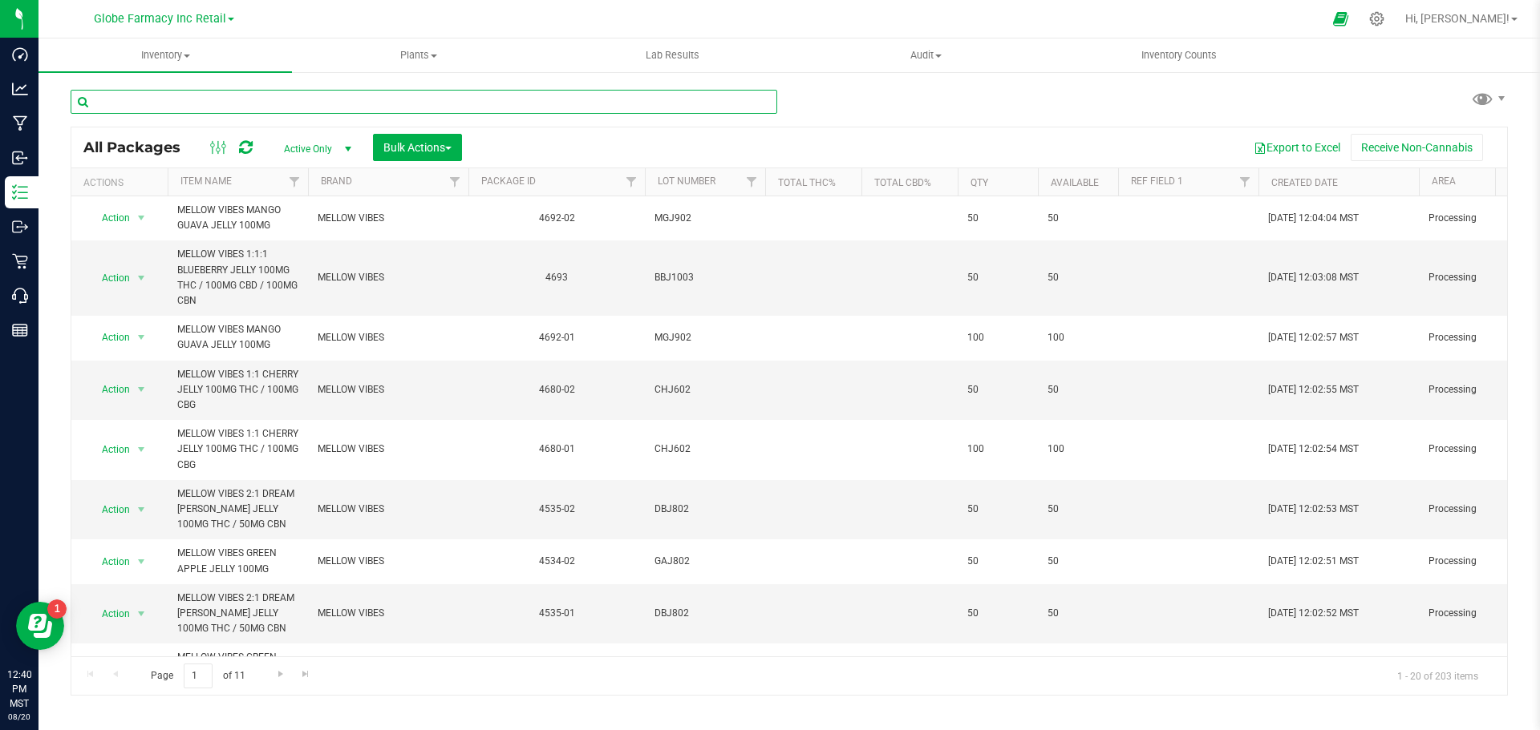
click at [273, 99] on input "text" at bounding box center [424, 102] width 706 height 24
type input "[PERSON_NAME]"
click at [339, 149] on span "select" at bounding box center [348, 149] width 20 height 22
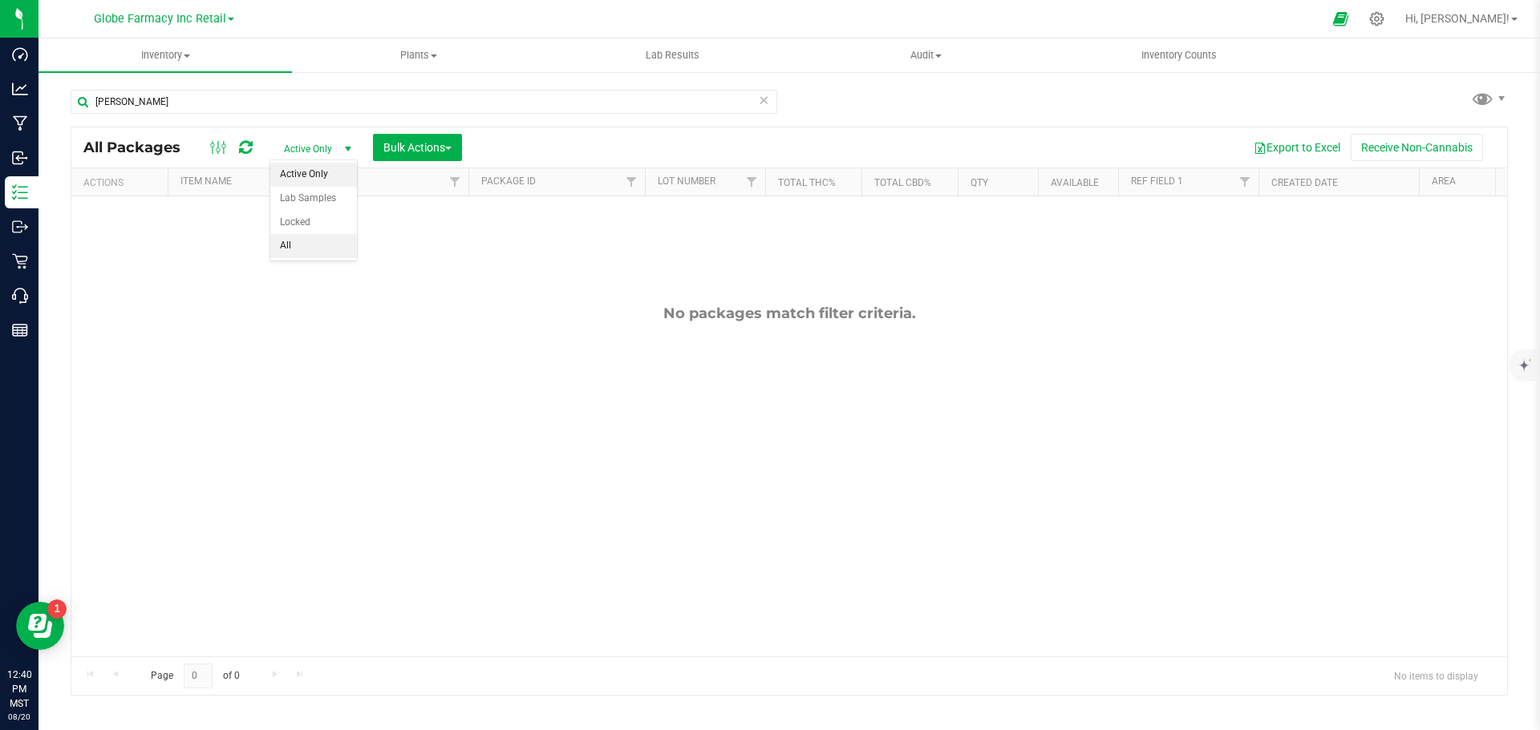
click at [289, 245] on li "All" at bounding box center [313, 246] width 87 height 24
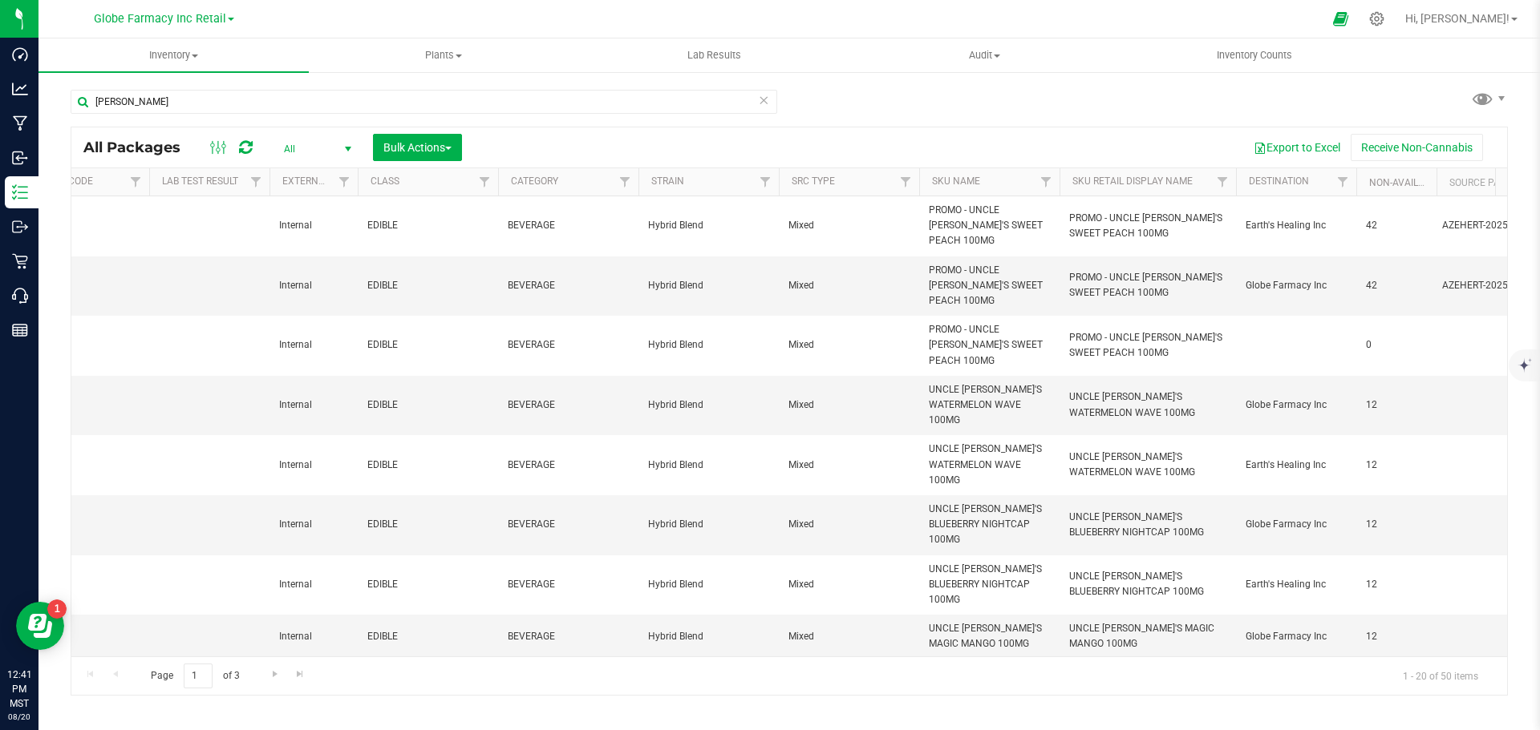
scroll to position [0, 3955]
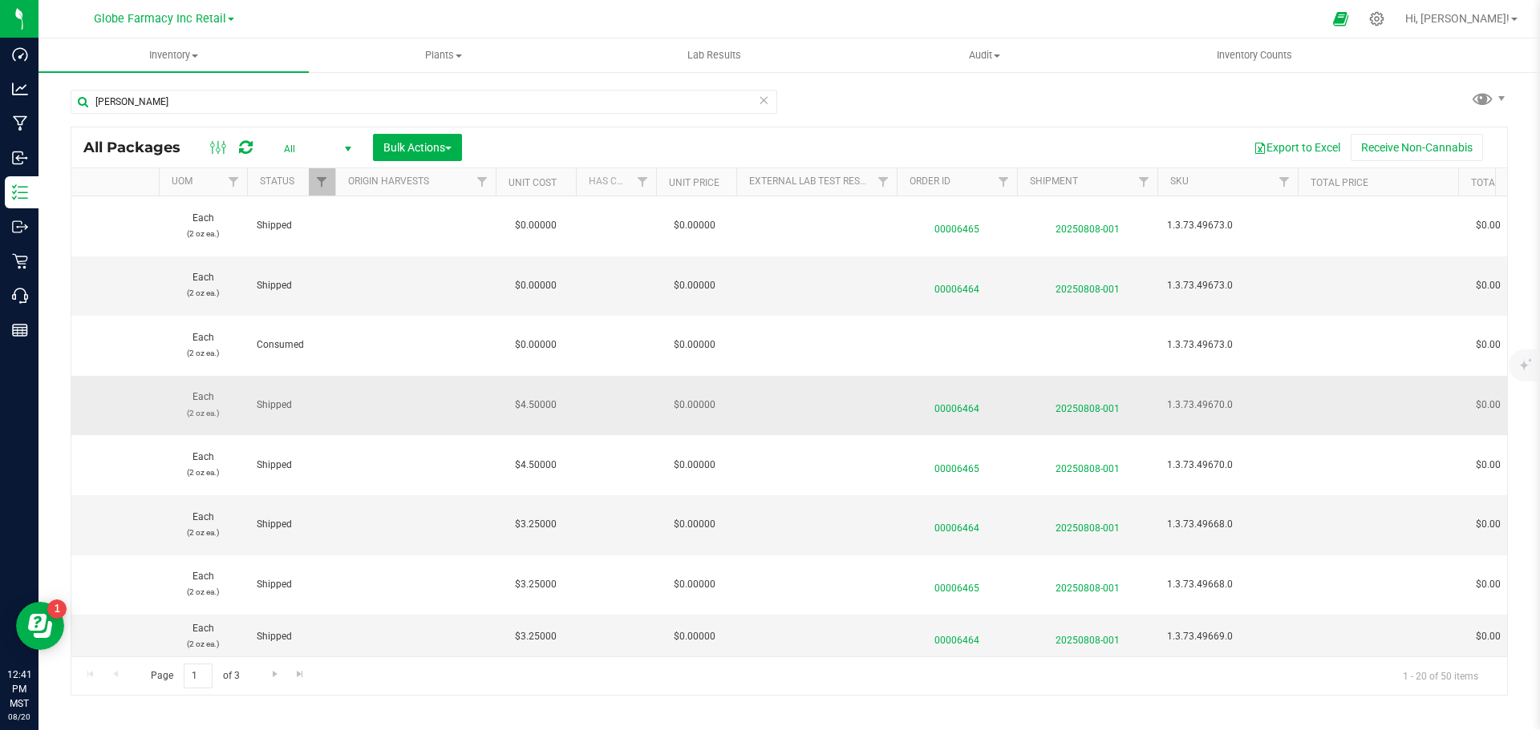
click at [971, 394] on span "00006464" at bounding box center [956, 405] width 101 height 23
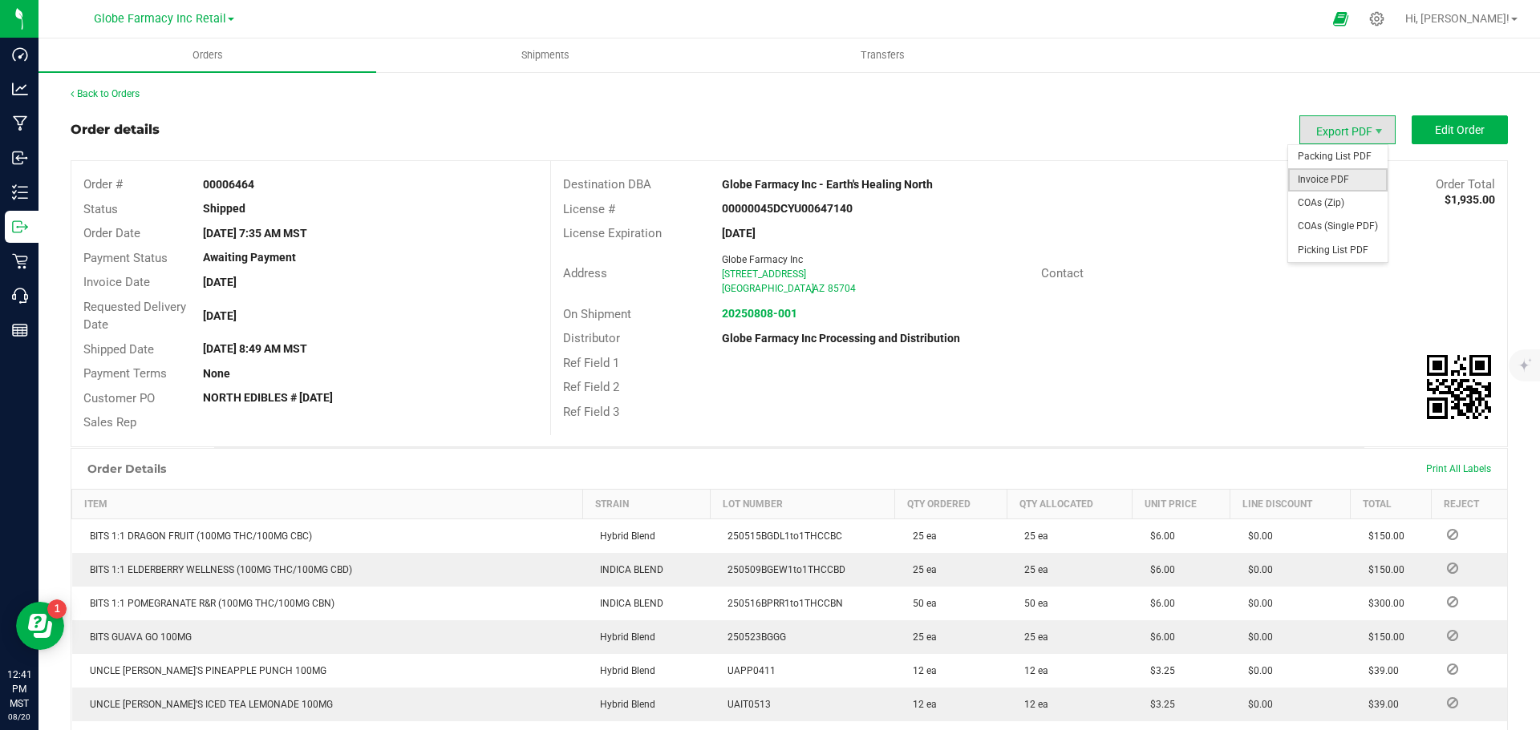
click at [1339, 180] on span "Invoice PDF" at bounding box center [1337, 179] width 99 height 23
click at [736, 316] on strong "20250808-001" at bounding box center [759, 313] width 75 height 13
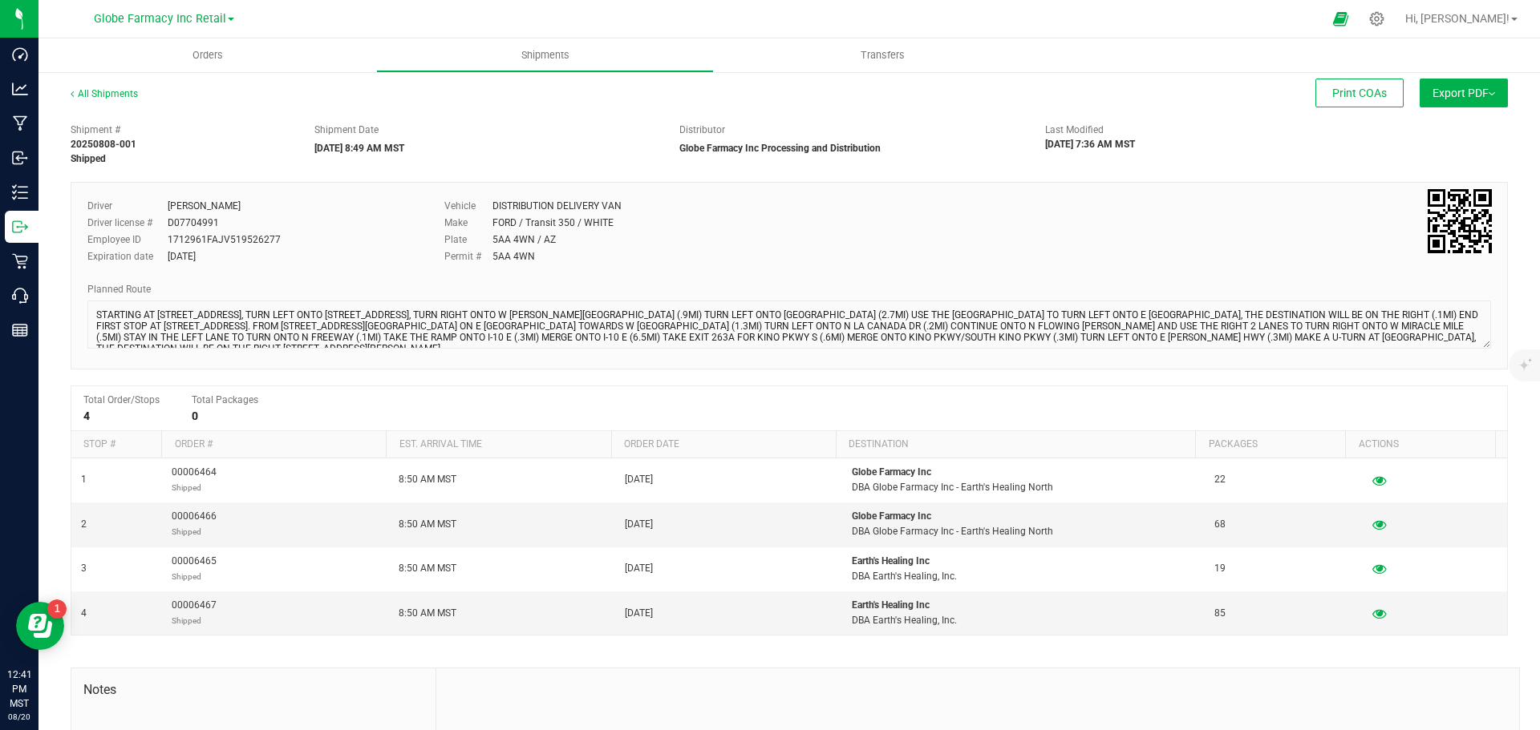
click at [1437, 85] on button "Export PDF" at bounding box center [1463, 93] width 88 height 29
click at [1406, 127] on span "Manifest by Package ID" at bounding box center [1440, 128] width 102 height 11
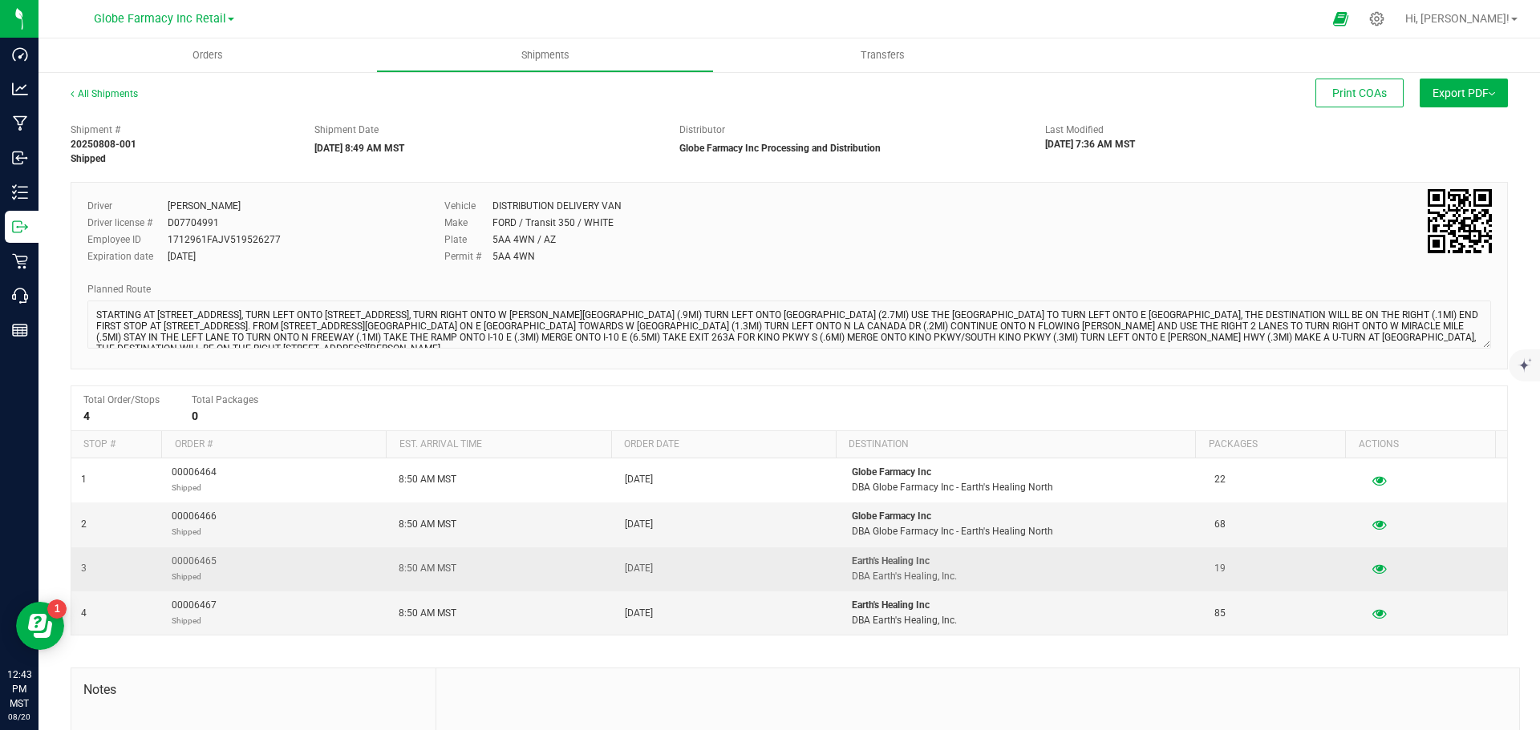
click at [193, 560] on span "00006465 Shipped" at bounding box center [194, 569] width 45 height 30
click at [1371, 568] on icon "button" at bounding box center [1378, 569] width 15 height 11
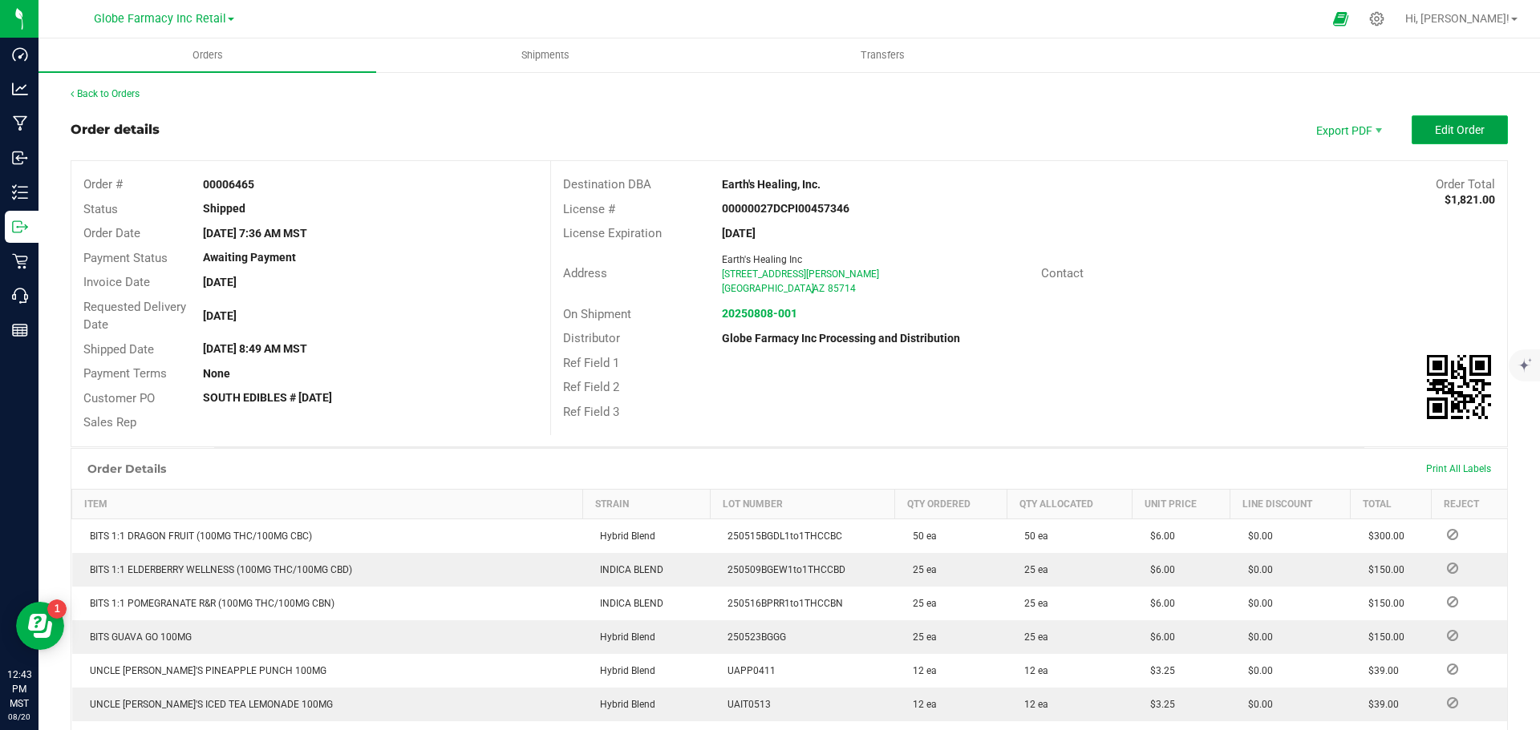
click at [1466, 127] on span "Edit Order" at bounding box center [1460, 129] width 50 height 13
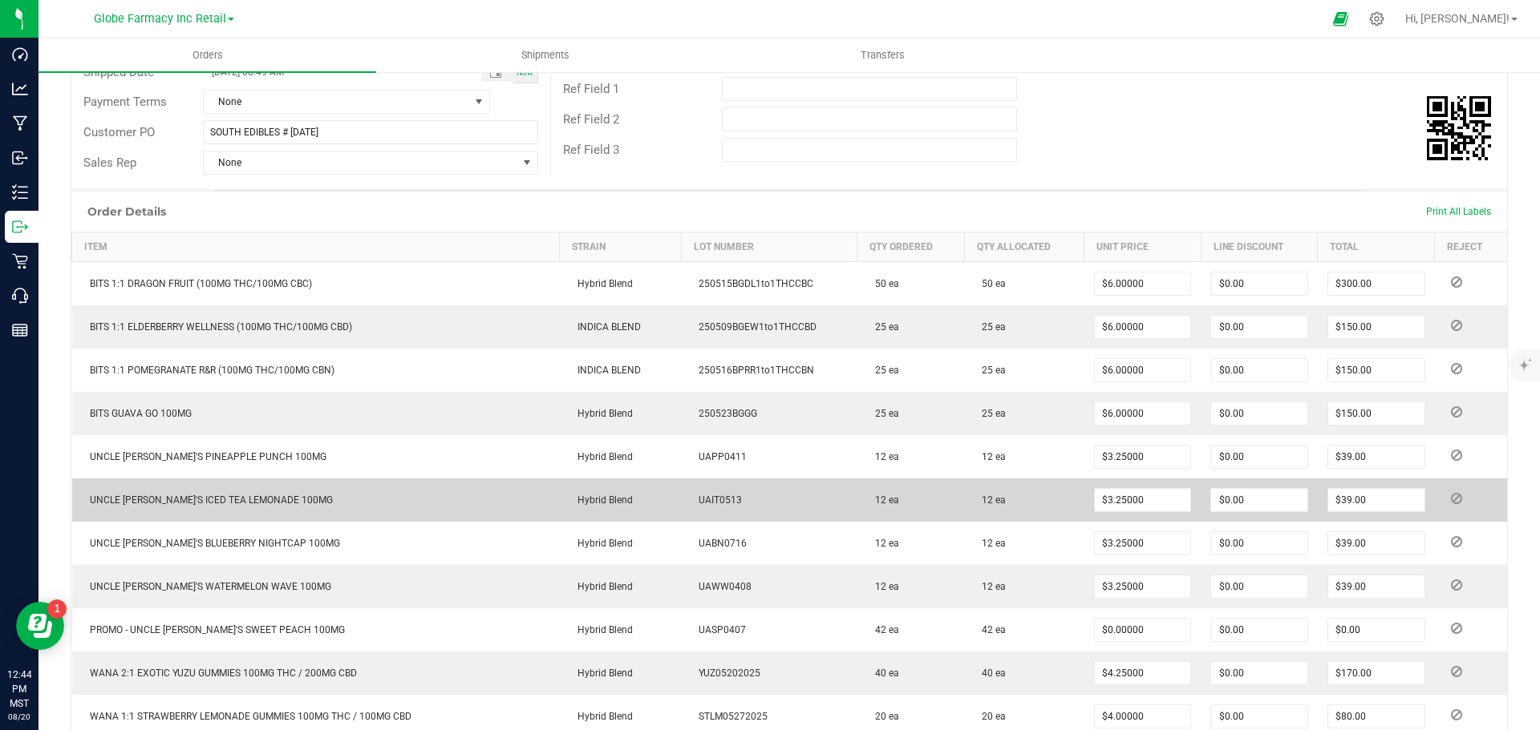
scroll to position [321, 0]
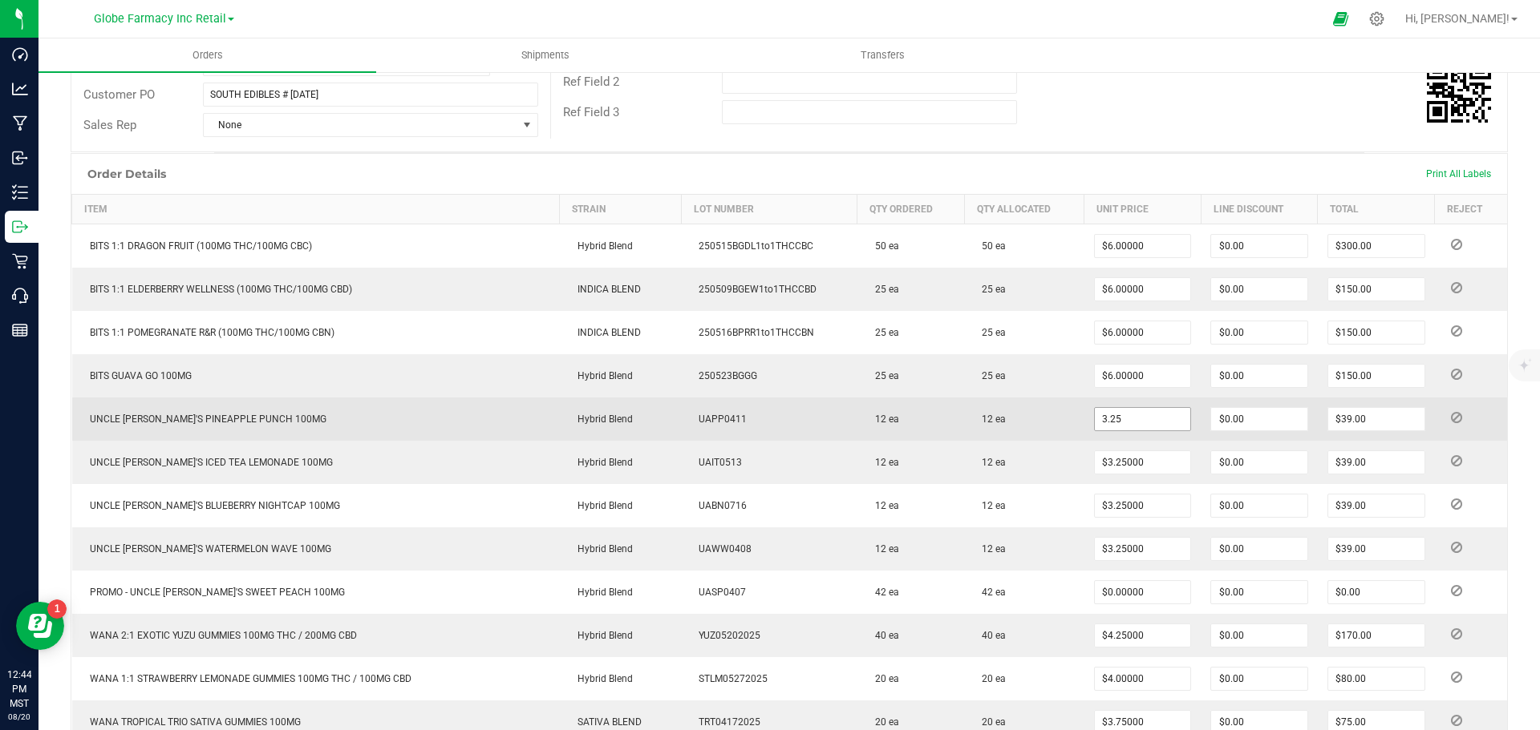
paste input "4."
click at [1115, 414] on input "3.25" at bounding box center [1143, 419] width 96 height 22
type input "$4.50000"
type input "$54.00"
click at [1061, 424] on td "12 ea" at bounding box center [1023, 419] width 119 height 43
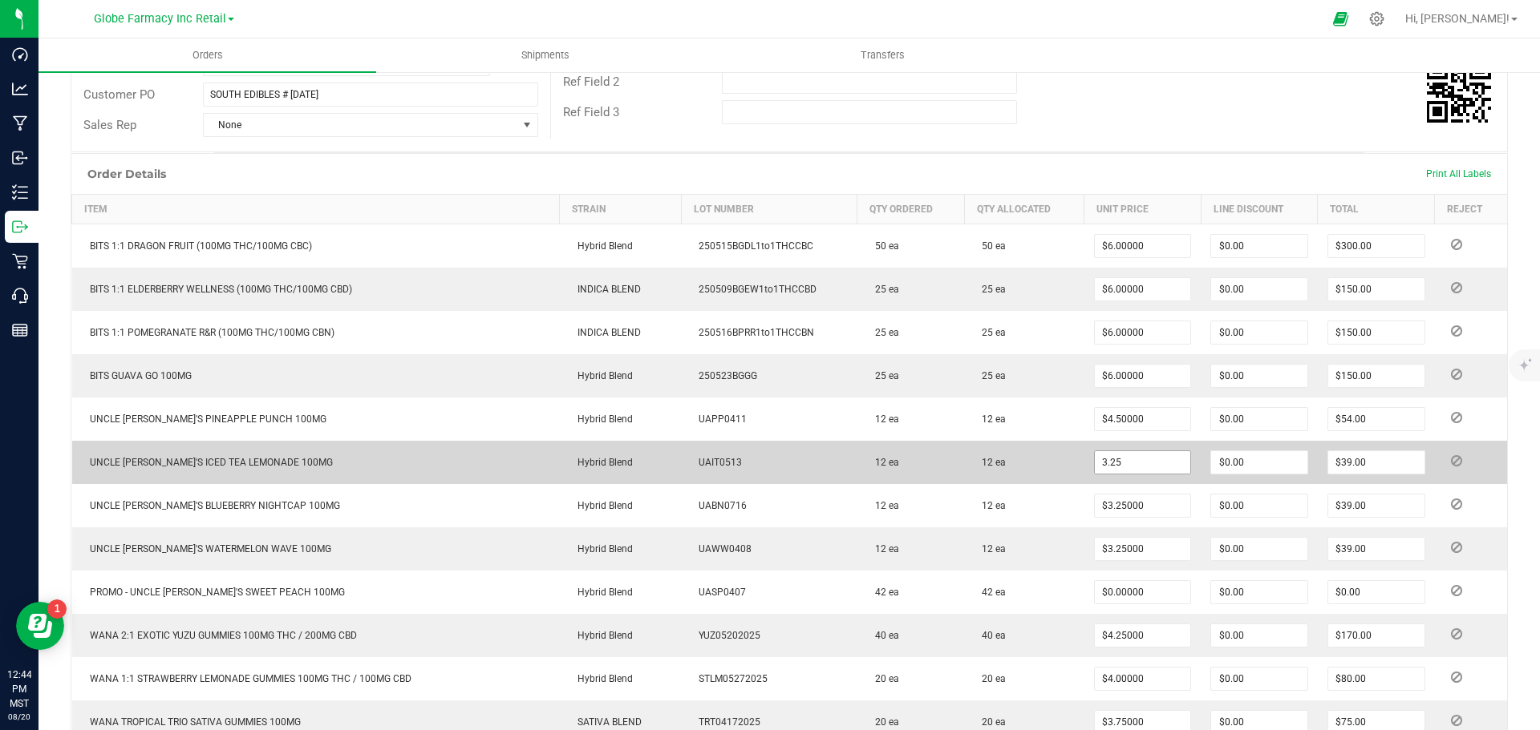
click at [1122, 464] on input "3.25" at bounding box center [1143, 462] width 96 height 22
paste input "4."
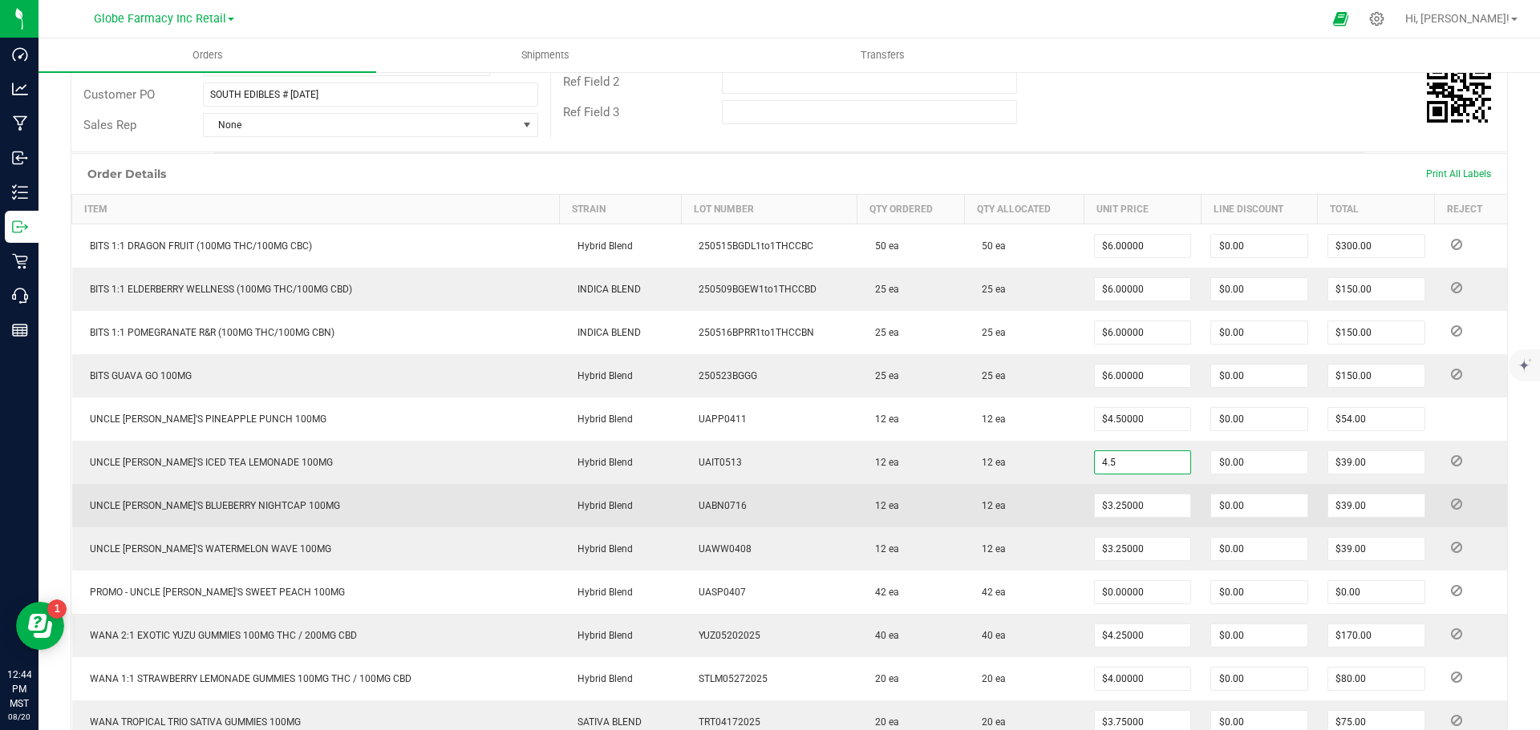
type input "$4.50000"
type input "$54.00"
click at [1047, 488] on td "12 ea" at bounding box center [1023, 505] width 119 height 43
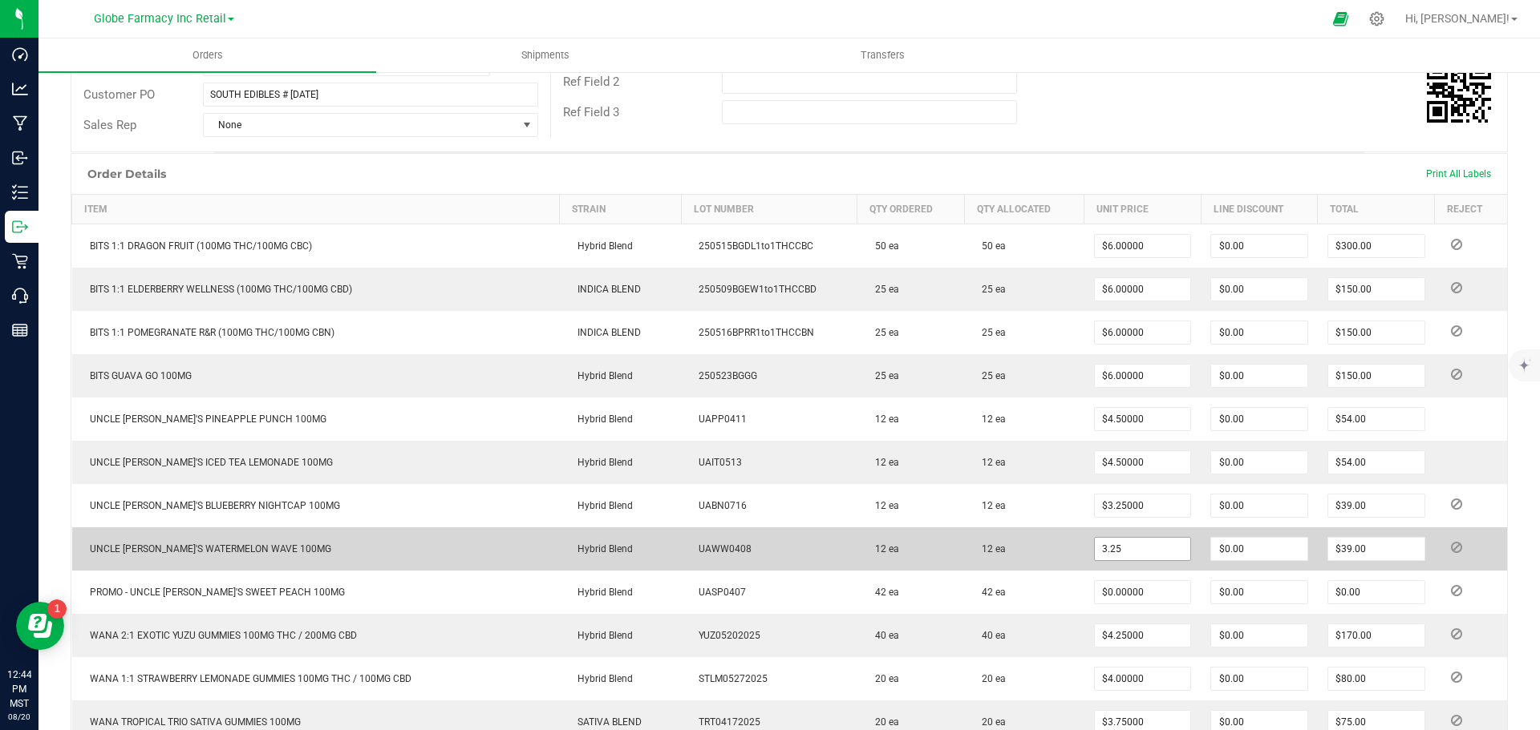
paste input "4."
click at [1118, 547] on input "4.5" at bounding box center [1143, 549] width 96 height 22
type input "$4.50000"
type input "$54.00"
click at [1055, 564] on td "12 ea" at bounding box center [1023, 549] width 119 height 43
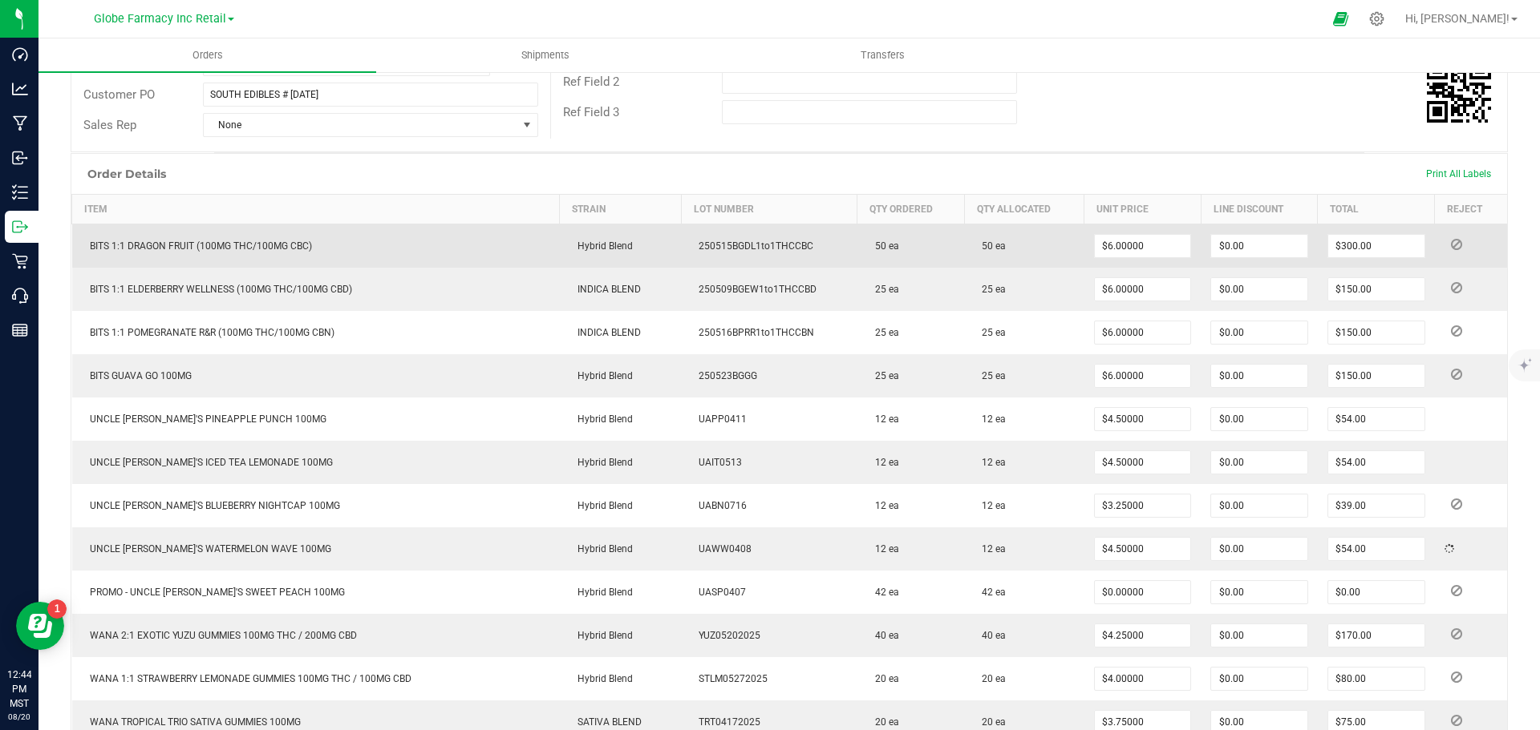
scroll to position [0, 0]
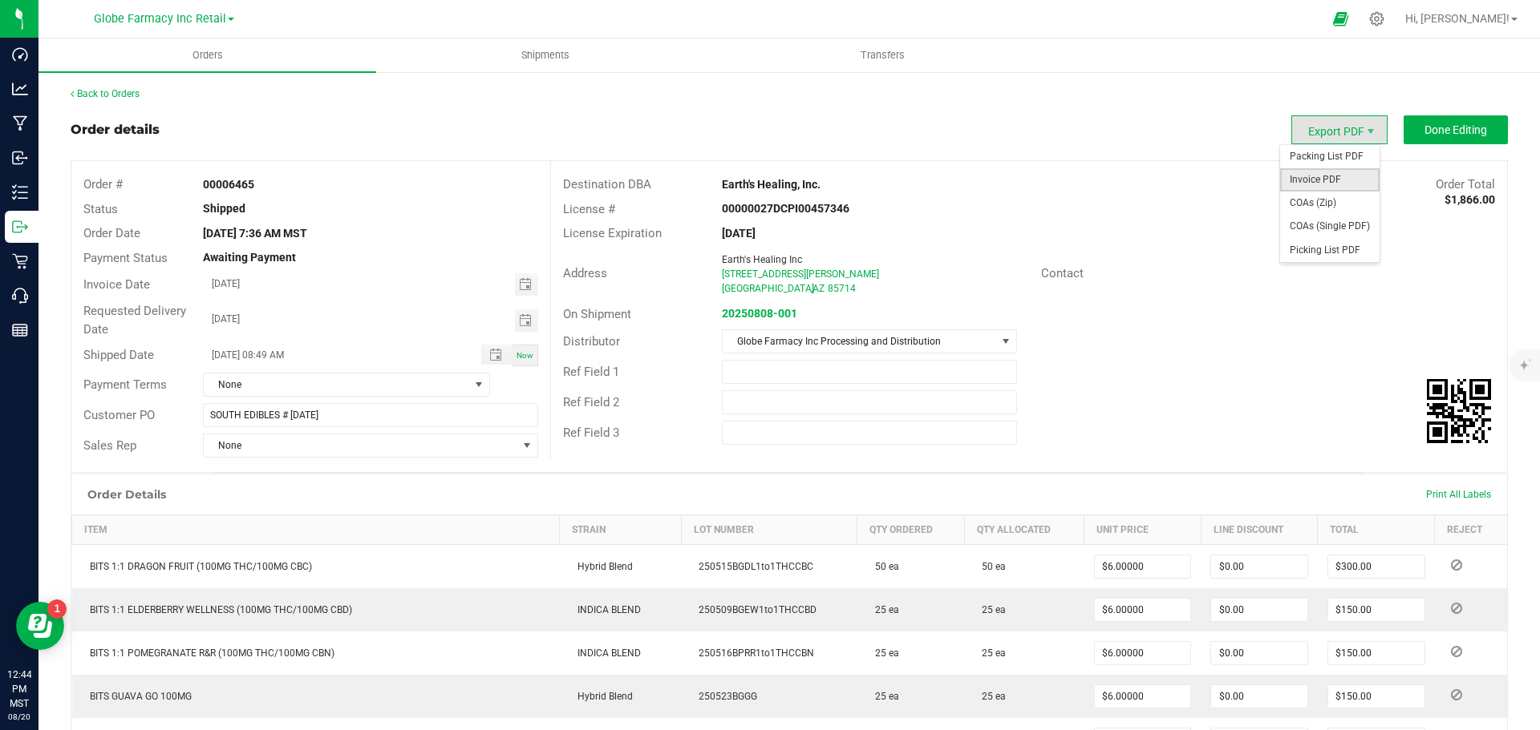
click at [1309, 184] on span "Invoice PDF" at bounding box center [1329, 179] width 99 height 23
click at [778, 310] on strong "20250808-001" at bounding box center [759, 313] width 75 height 13
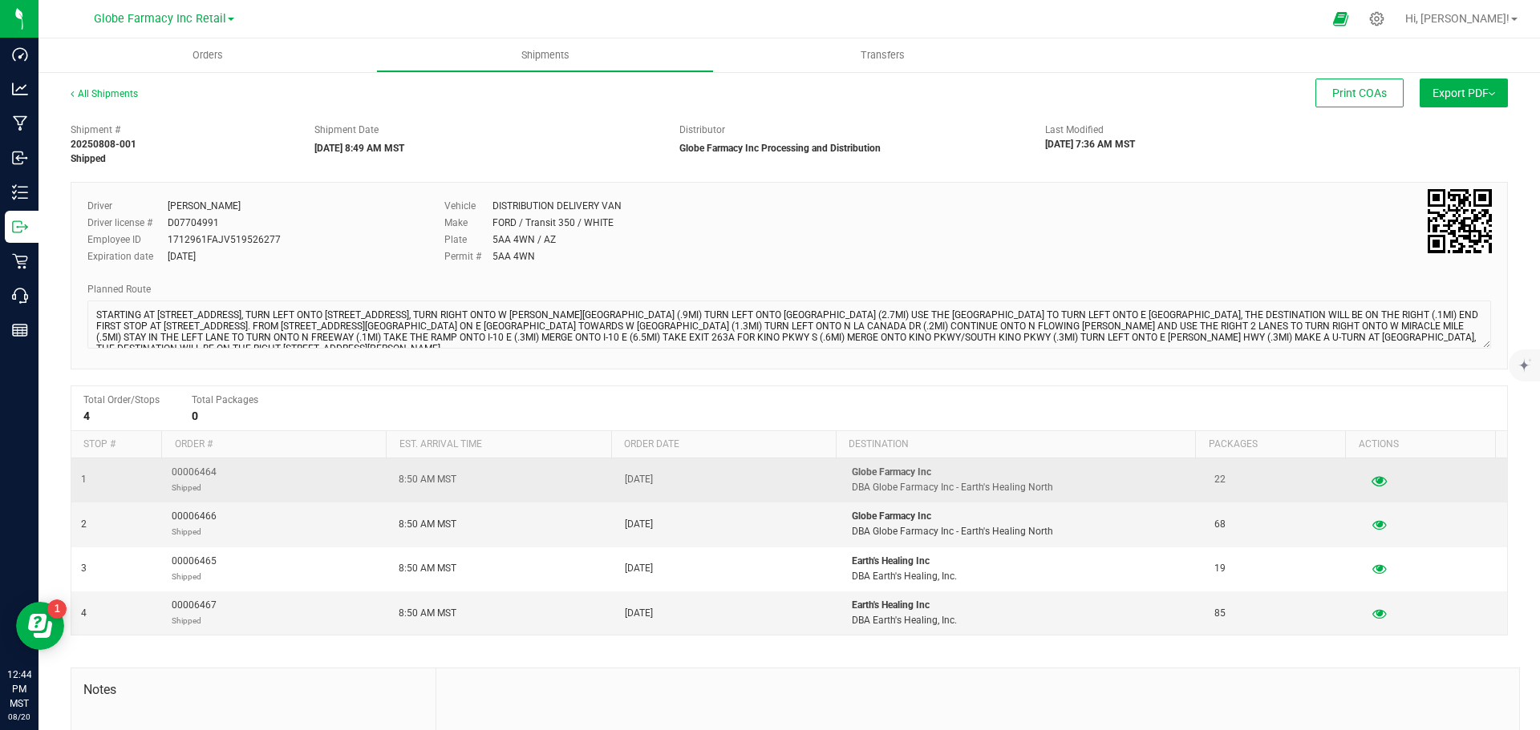
click at [1371, 479] on icon "button" at bounding box center [1378, 480] width 15 height 11
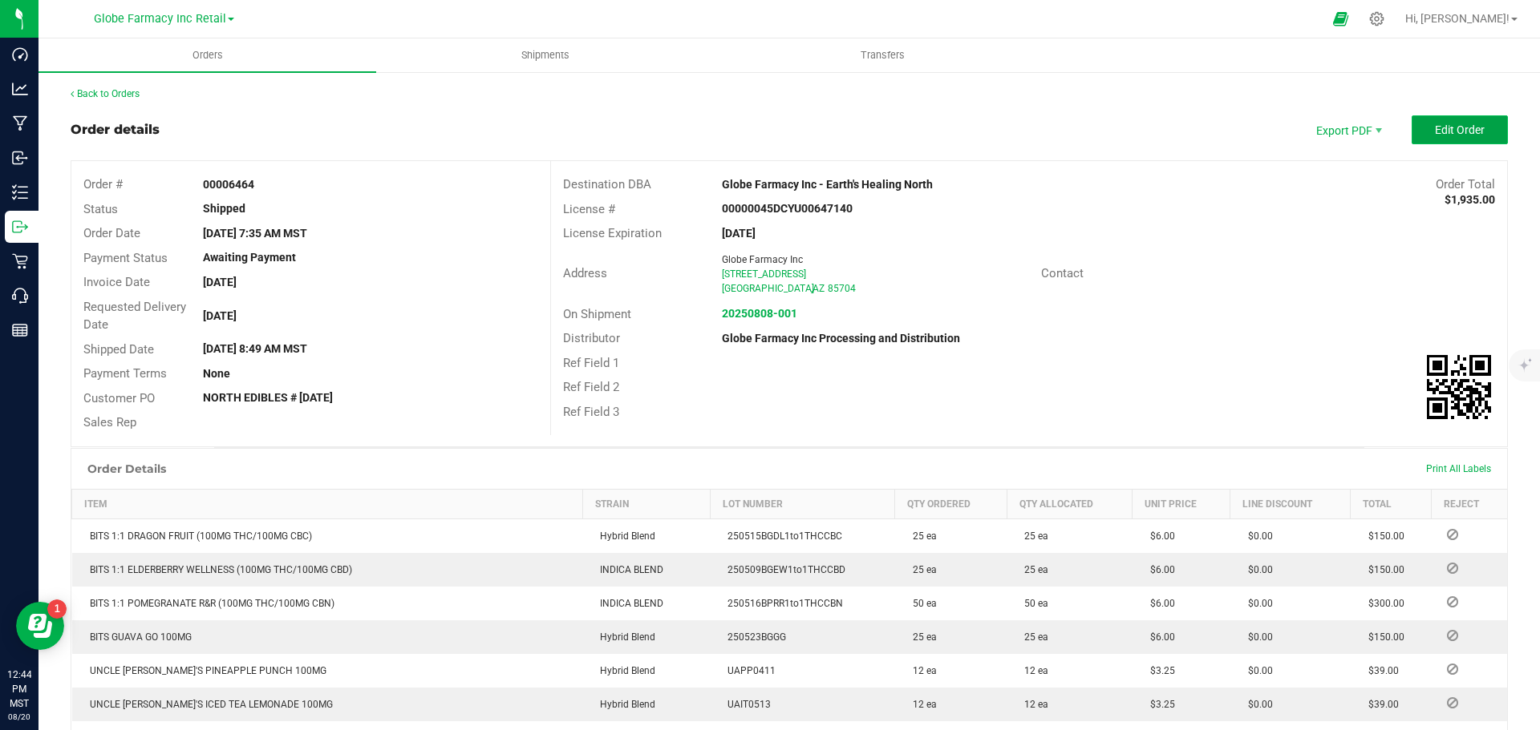
click at [1464, 123] on span "Edit Order" at bounding box center [1460, 129] width 50 height 13
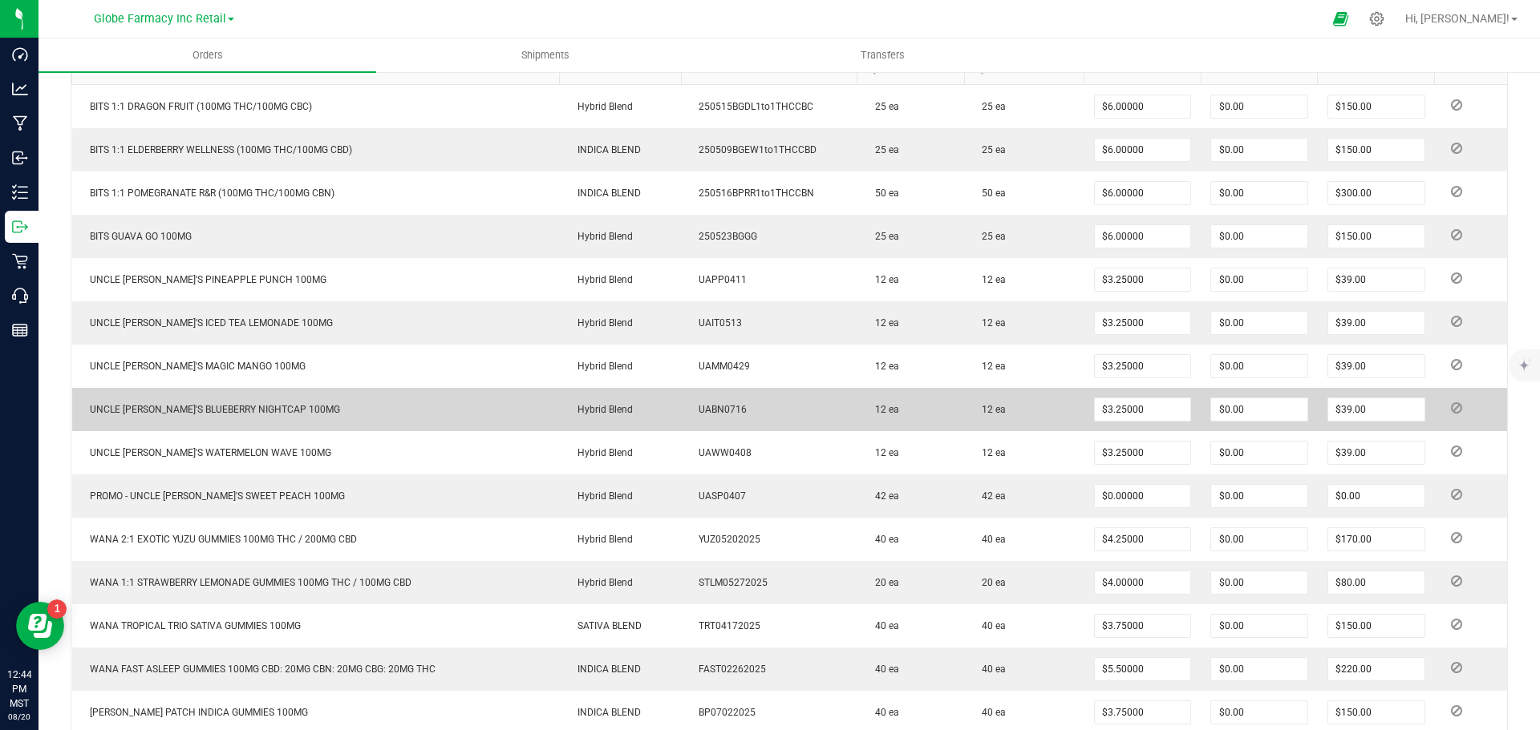
scroll to position [481, 0]
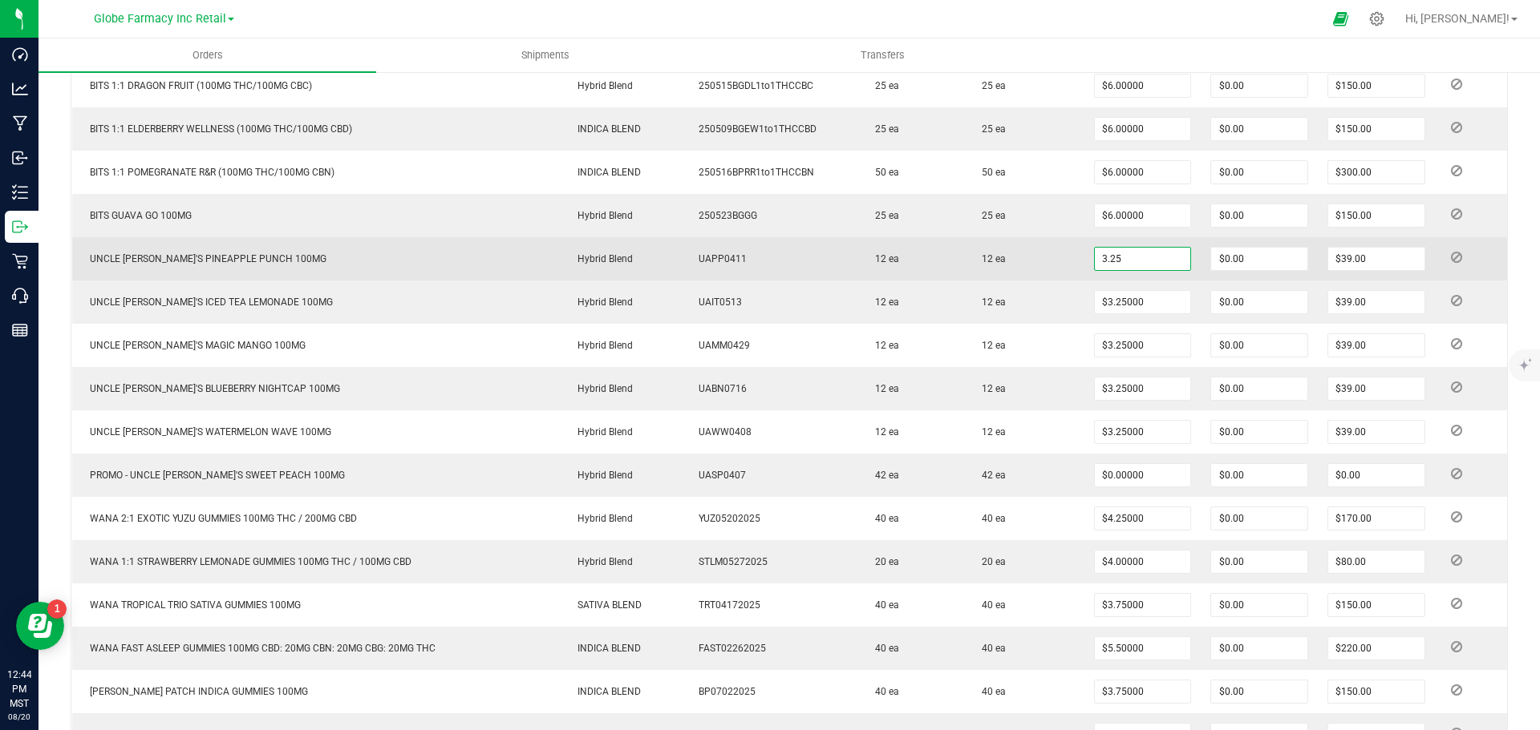
click at [1147, 249] on input "3.25" at bounding box center [1143, 259] width 96 height 22
paste input "4."
type input "$4.50000"
type input "$54.00"
click at [1057, 274] on td "12 ea" at bounding box center [1023, 258] width 119 height 43
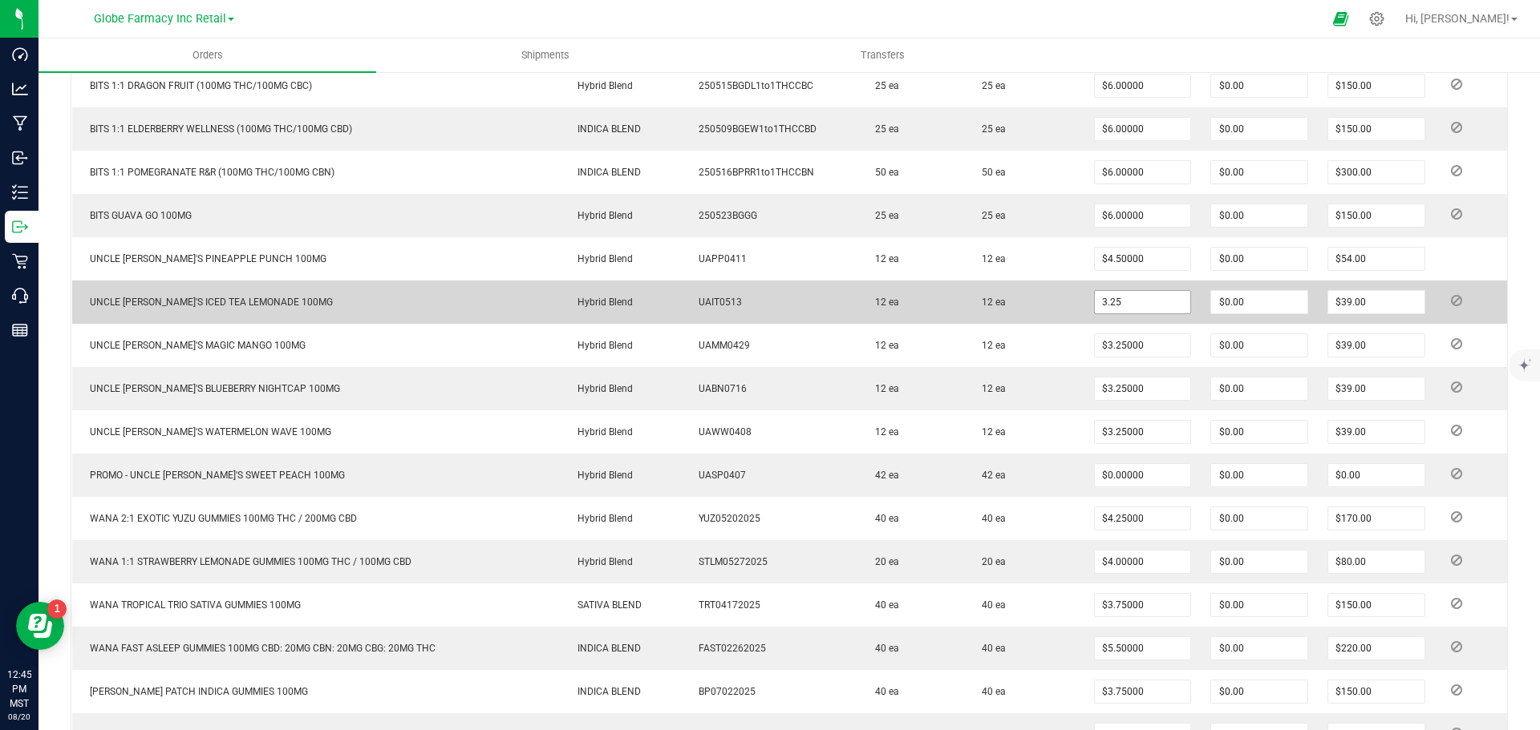
click at [1171, 301] on input "3.25" at bounding box center [1143, 302] width 96 height 22
paste input "4."
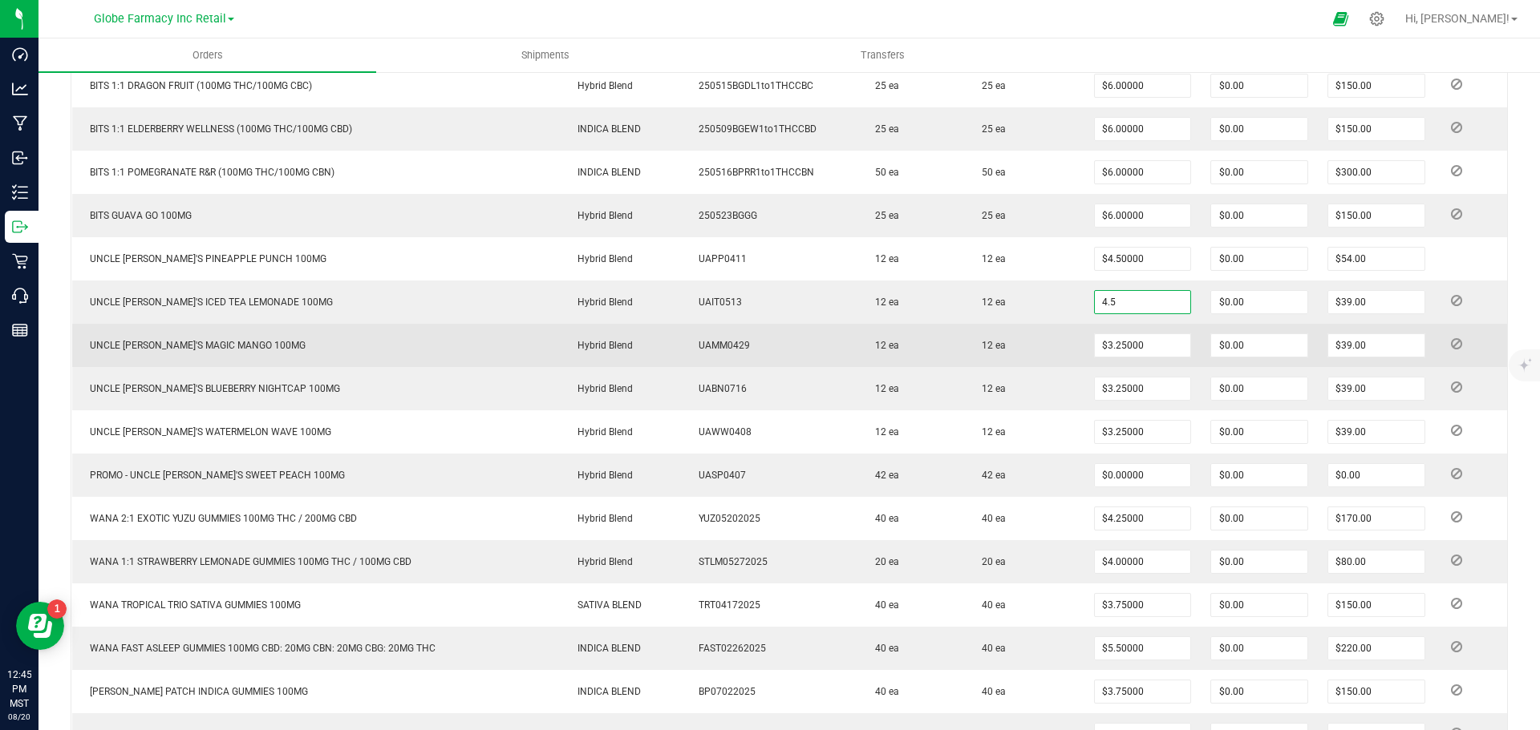
type input "$4.50000"
type input "$54.00"
click at [1056, 326] on td "12 ea" at bounding box center [1023, 345] width 119 height 43
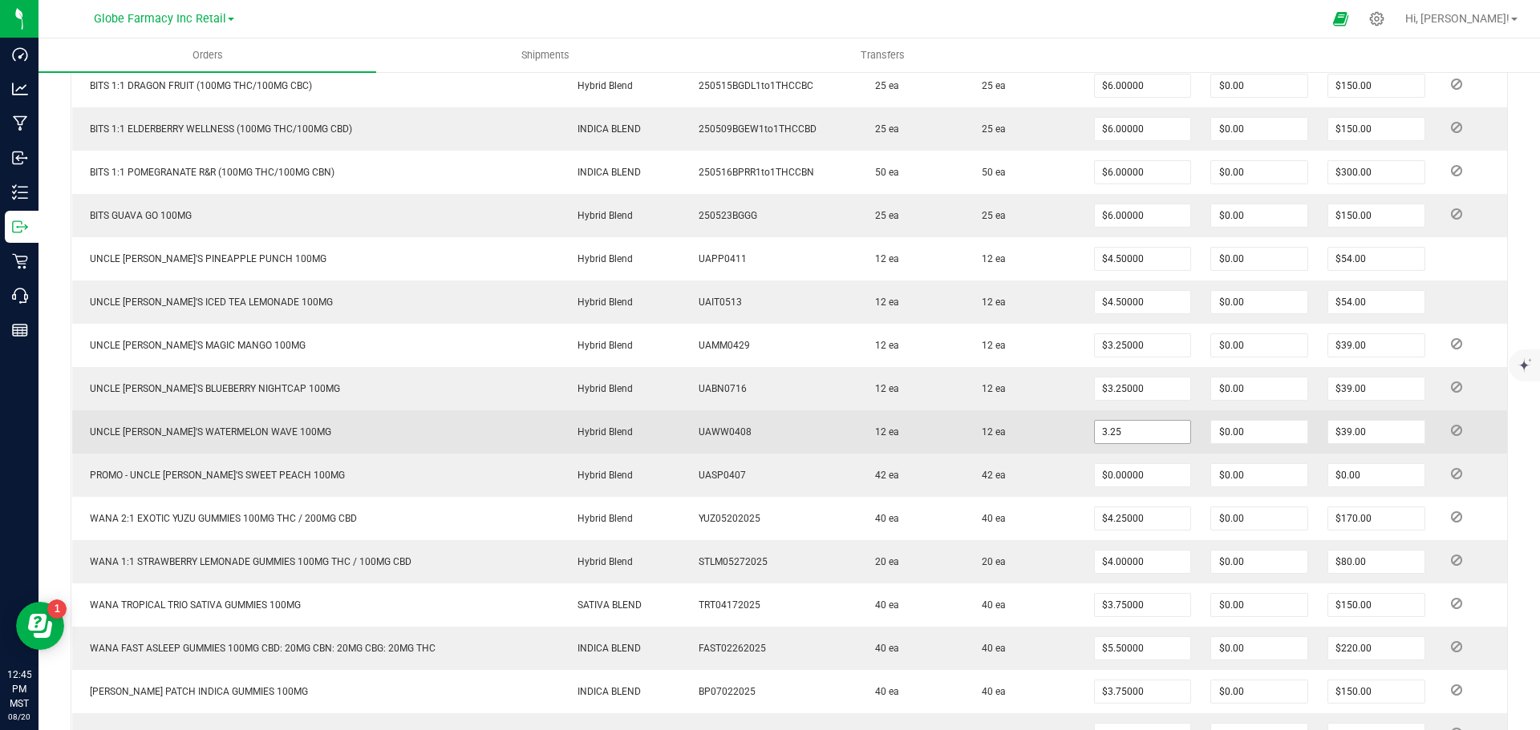
paste input "4."
click at [1112, 423] on input "3.25" at bounding box center [1143, 432] width 96 height 22
type input "$4.50000"
type input "$54.00"
click at [1042, 435] on td "12 ea" at bounding box center [1023, 432] width 119 height 43
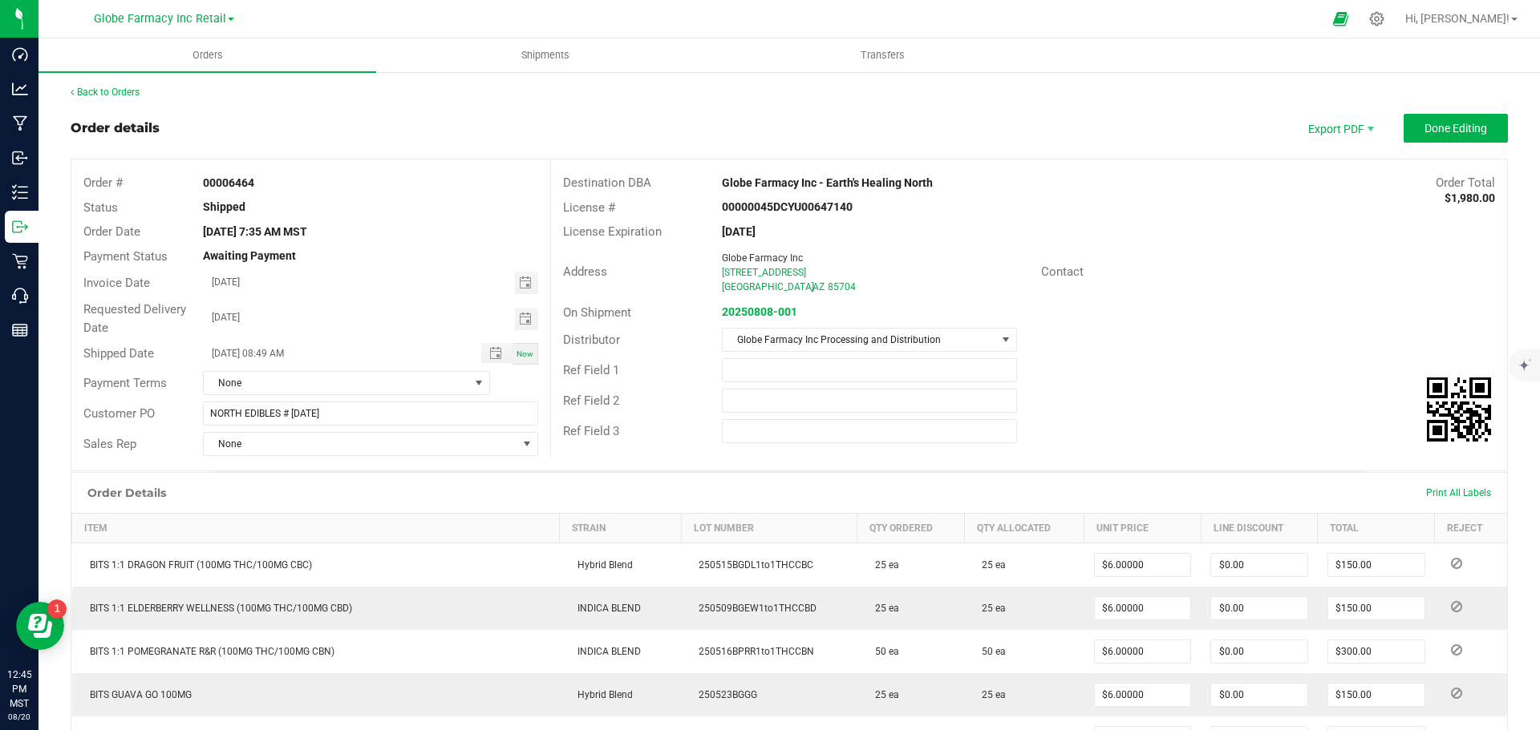
scroll to position [0, 0]
click at [1456, 118] on button "Done Editing" at bounding box center [1455, 129] width 104 height 29
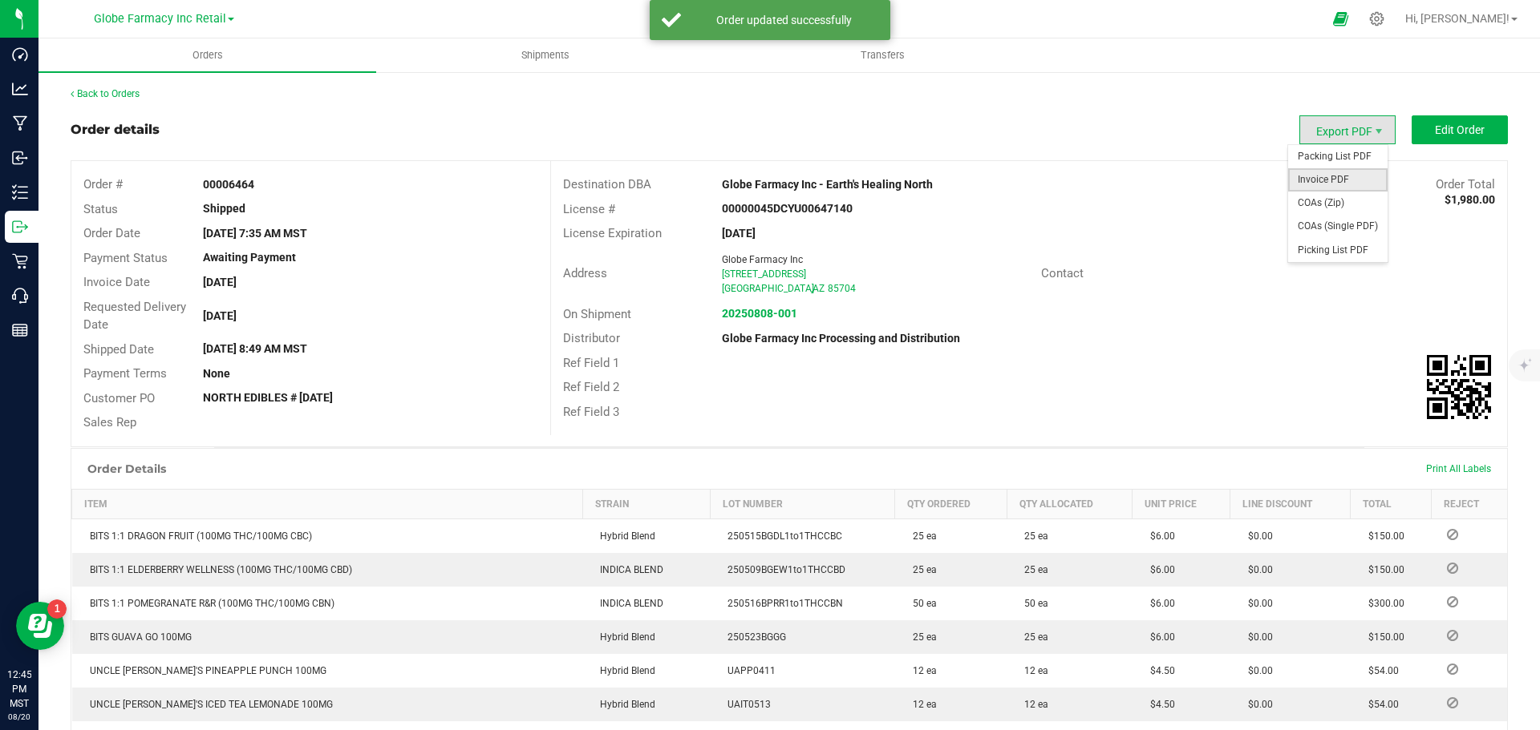
click at [1309, 178] on span "Invoice PDF" at bounding box center [1337, 179] width 99 height 23
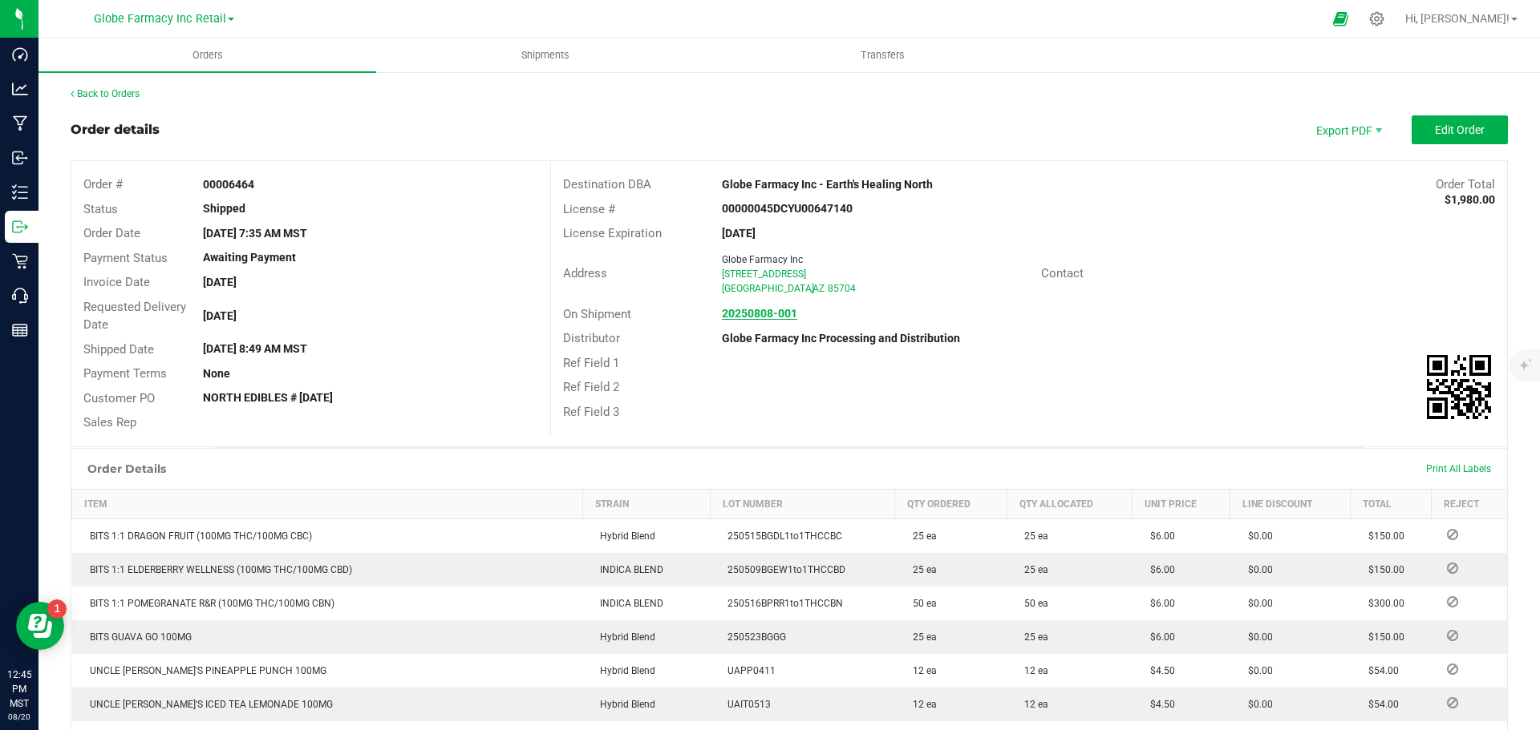
click at [763, 309] on strong "20250808-001" at bounding box center [759, 313] width 75 height 13
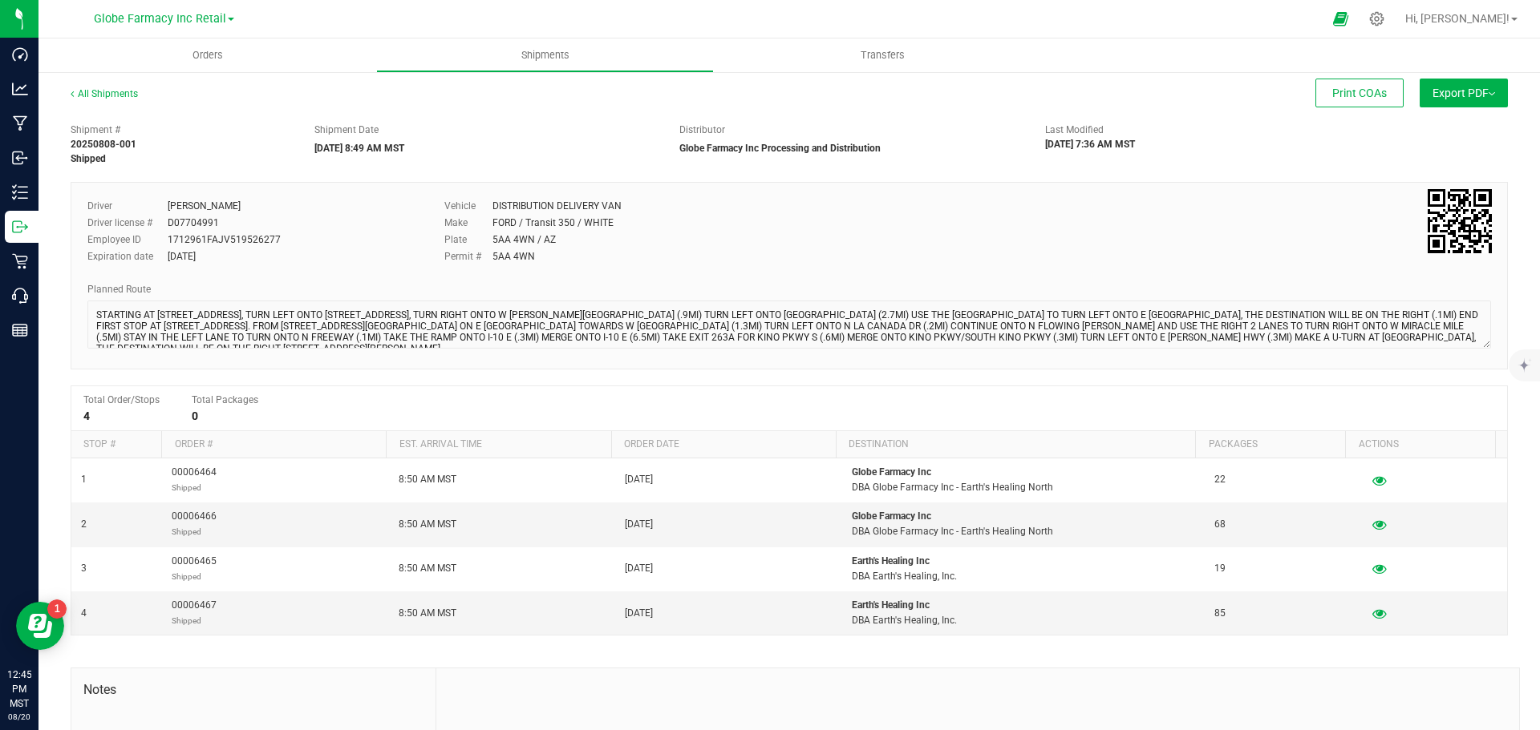
click at [1462, 103] on button "Export PDF" at bounding box center [1463, 93] width 88 height 29
click at [1447, 125] on span "Manifest by Package ID" at bounding box center [1440, 128] width 102 height 11
